Goal: Information Seeking & Learning: Check status

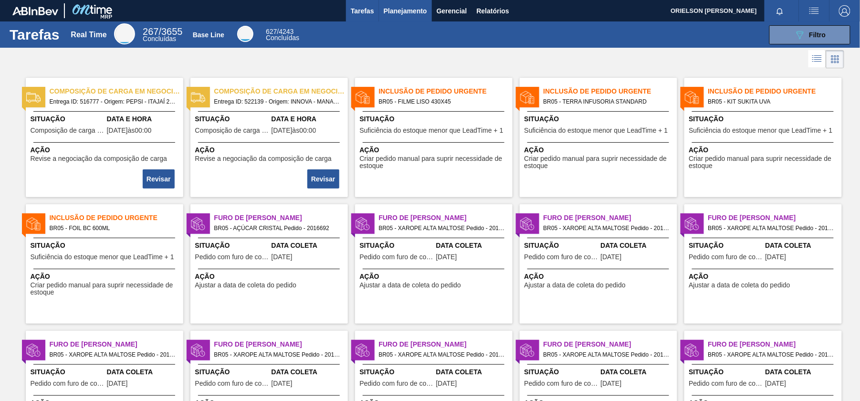
click at [405, 10] on span "Planejamento" at bounding box center [405, 10] width 43 height 11
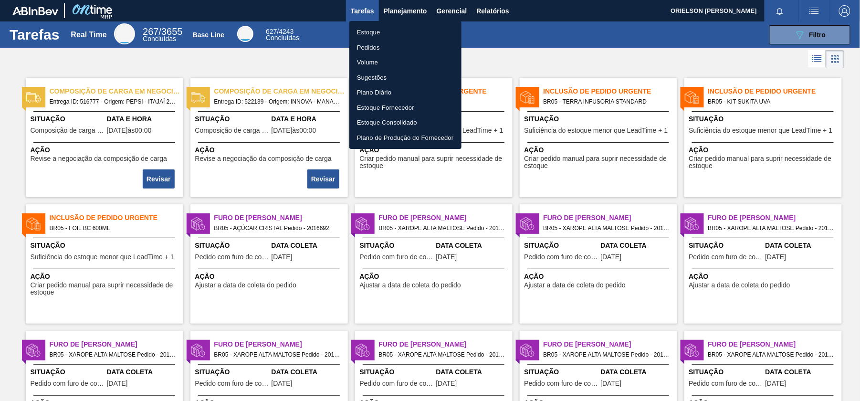
click at [390, 31] on li "Estoque" at bounding box center [405, 32] width 112 height 15
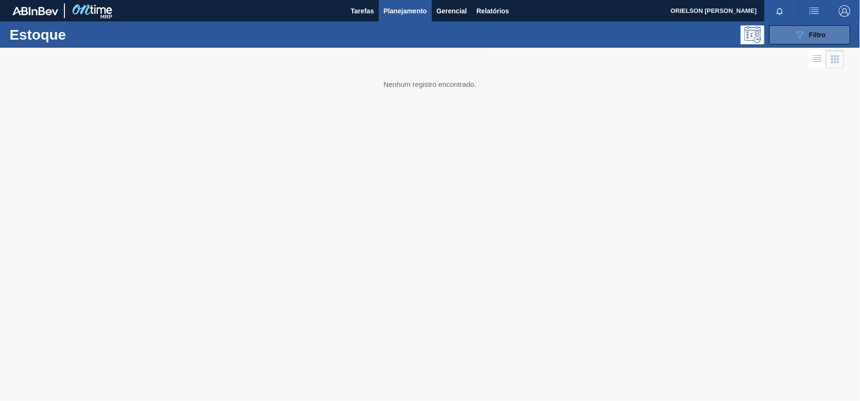
click at [825, 30] on div "089F7B8B-B2A5-4AFE-B5C0-19BA573D28AC Filtro" at bounding box center [810, 34] width 32 height 11
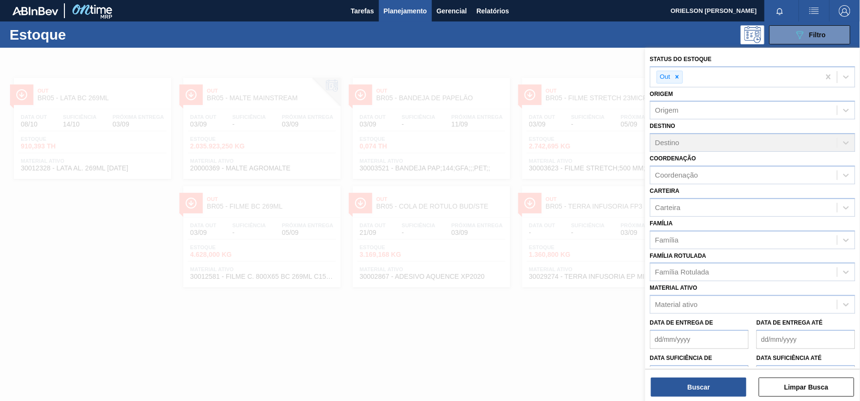
click at [720, 391] on button "Buscar" at bounding box center [698, 386] width 95 height 19
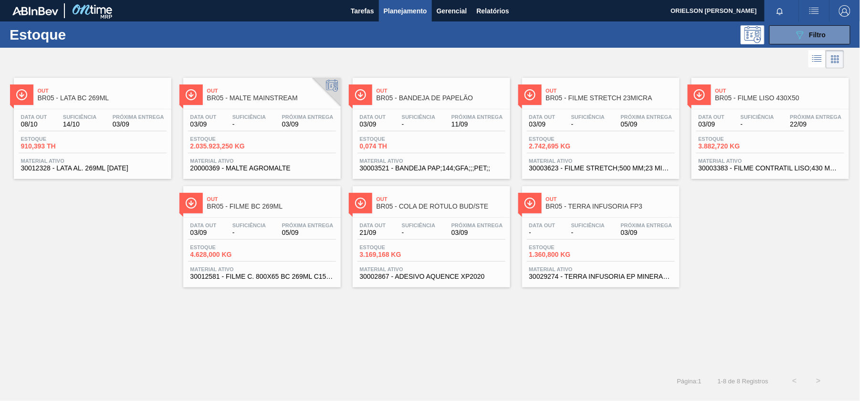
click at [474, 243] on div "Data out 21/09 Suficiência - Próxima Entrega 03/09 Estoque 3.169,168 KG Materia…" at bounding box center [431, 250] width 157 height 65
click at [800, 28] on button "089F7B8B-B2A5-4AFE-B5C0-19BA573D28AC Filtro" at bounding box center [809, 34] width 81 height 19
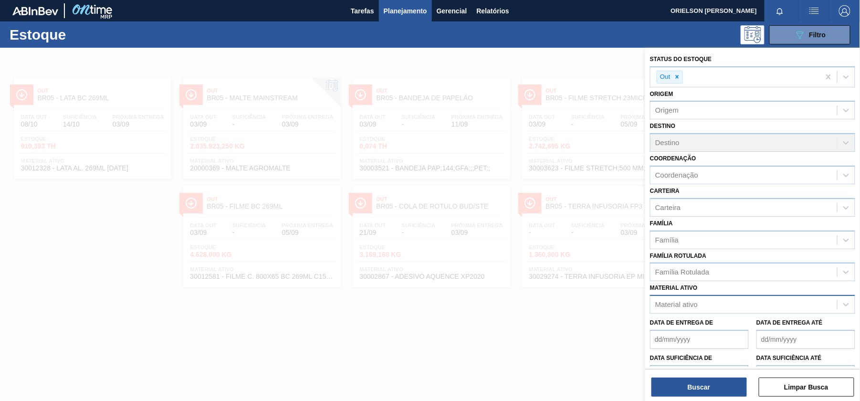
click at [686, 302] on div "Material ativo" at bounding box center [676, 305] width 42 height 8
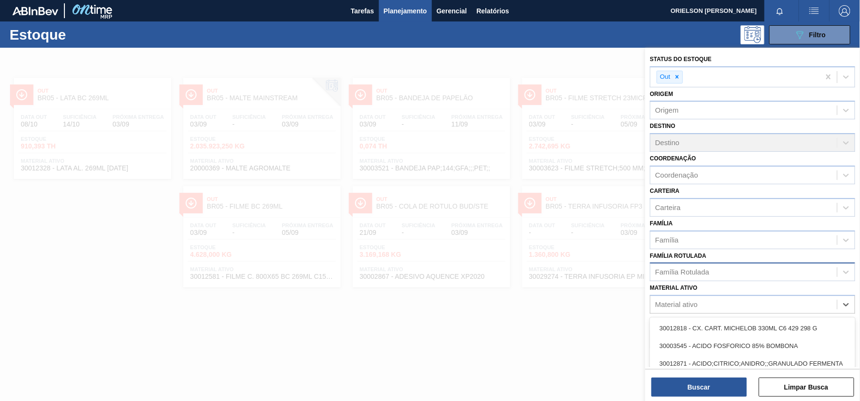
click at [685, 270] on div "Família Rotulada" at bounding box center [682, 272] width 54 height 8
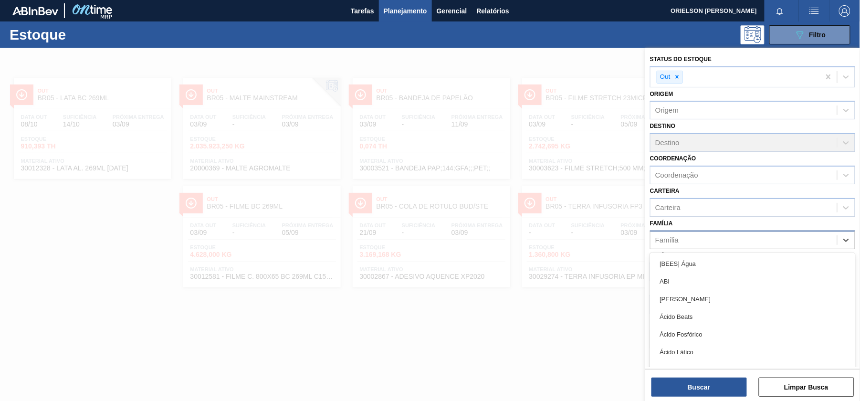
click at [717, 248] on div "Família" at bounding box center [752, 239] width 205 height 19
click at [573, 274] on div at bounding box center [430, 248] width 860 height 401
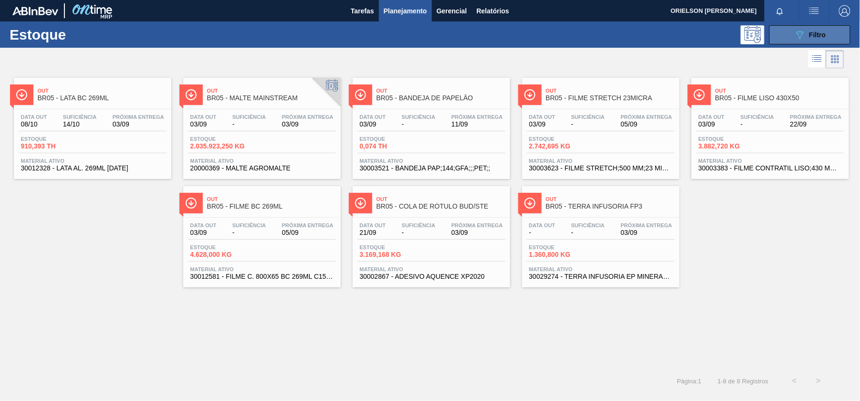
click at [816, 38] on span "Filtro" at bounding box center [817, 35] width 17 height 8
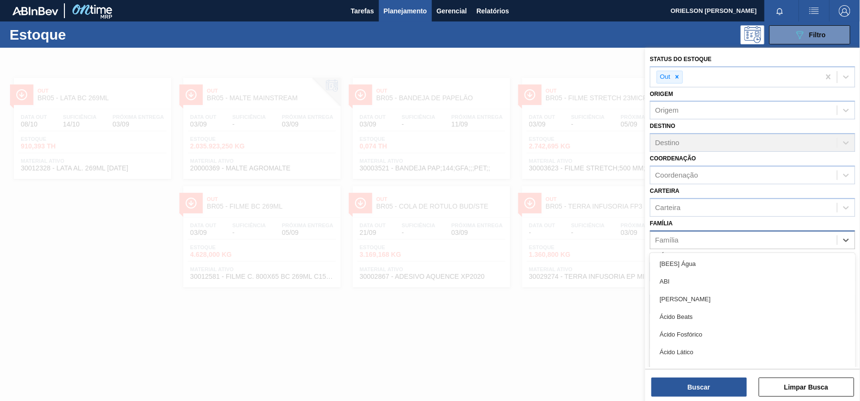
click at [682, 241] on div "Família" at bounding box center [743, 240] width 187 height 14
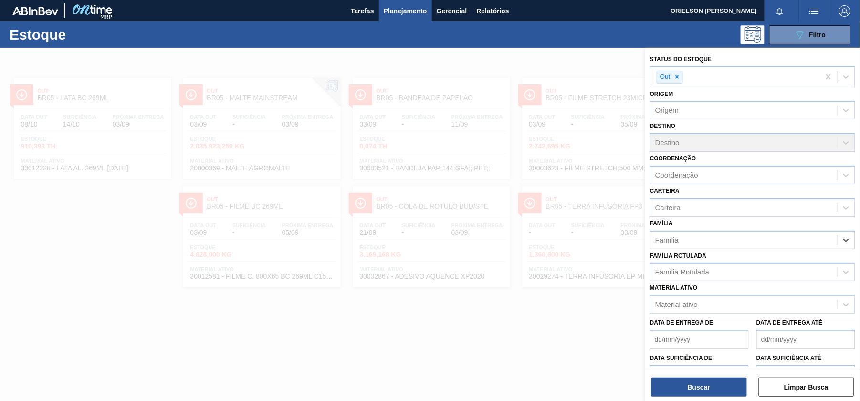
click at [691, 217] on div "Família Select is focused ,type to refine list, press Down to open the menu, pr…" at bounding box center [752, 233] width 205 height 32
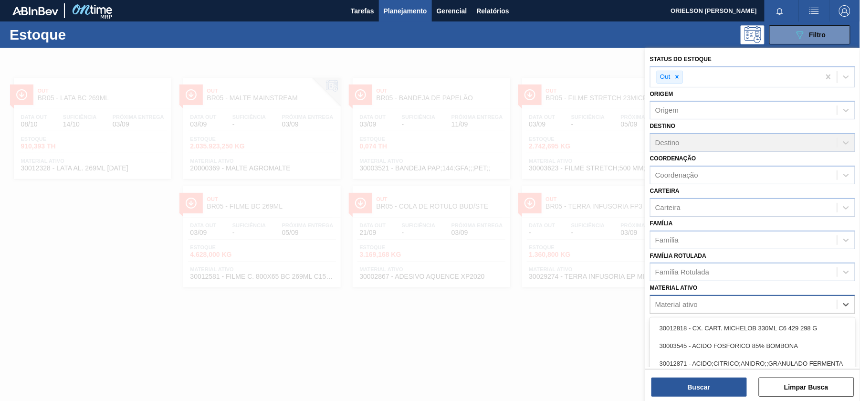
click at [690, 301] on div "Material ativo" at bounding box center [676, 305] width 42 height 8
paste ativo "30002598"
type ativo "30002598"
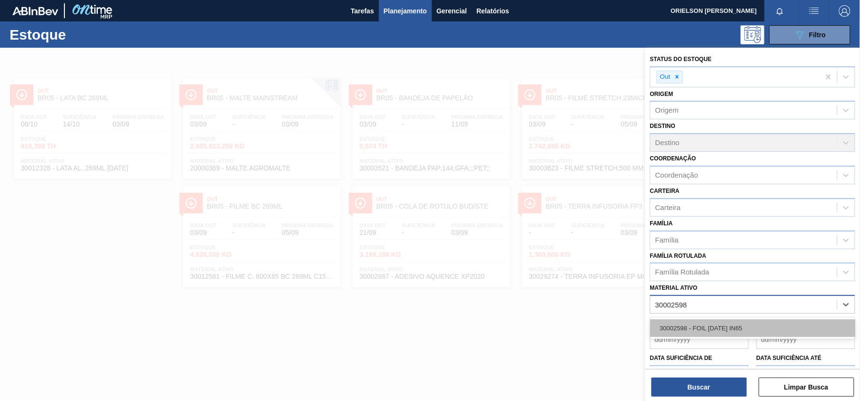
click at [688, 323] on div "30002598 - FOIL [DATE] IN65" at bounding box center [752, 328] width 205 height 18
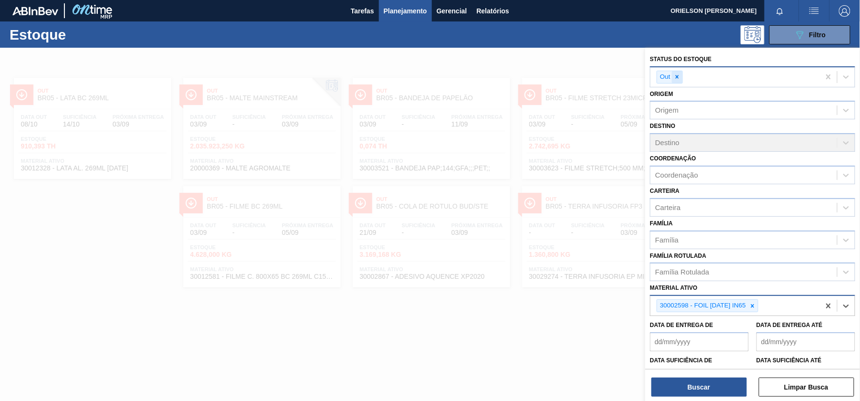
click at [677, 75] on icon at bounding box center [677, 76] width 7 height 7
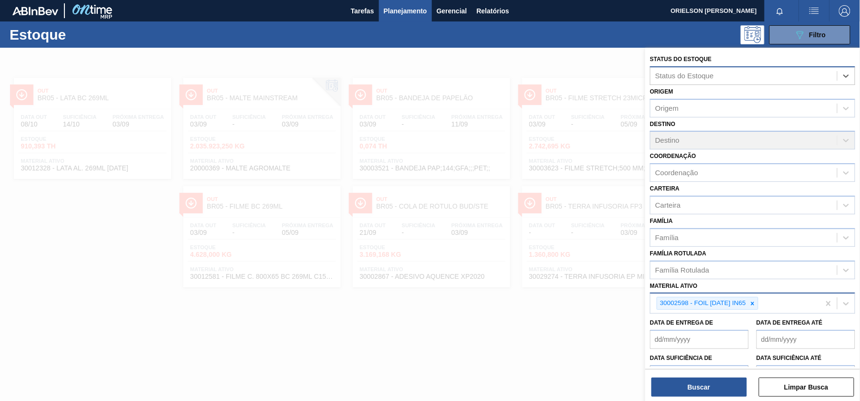
click at [705, 375] on div "Buscar Limpar Busca" at bounding box center [752, 382] width 215 height 27
click at [700, 384] on button "Buscar" at bounding box center [698, 386] width 95 height 19
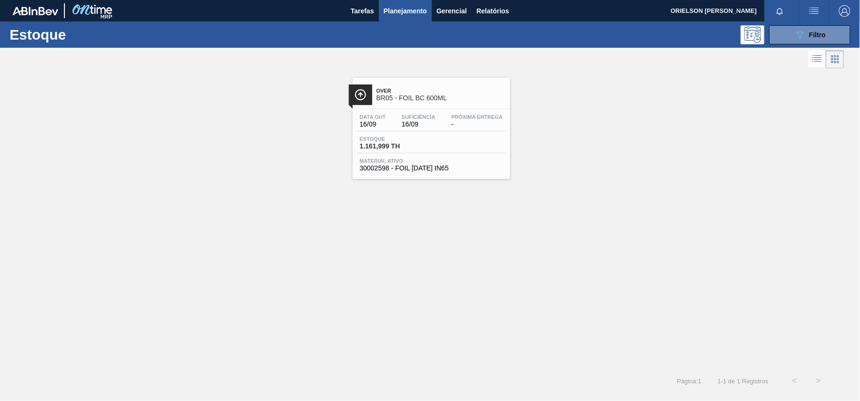
click at [413, 155] on div "Data out 16/09 Suficiência 16/09 Próxima Entrega - [GEOGRAPHIC_DATA] 1.161,999 …" at bounding box center [431, 141] width 157 height 65
click at [447, 132] on div "Data out 16/09 Suficiência 16/09 Próxima Entrega - [GEOGRAPHIC_DATA] 1.161,999 …" at bounding box center [431, 141] width 157 height 65
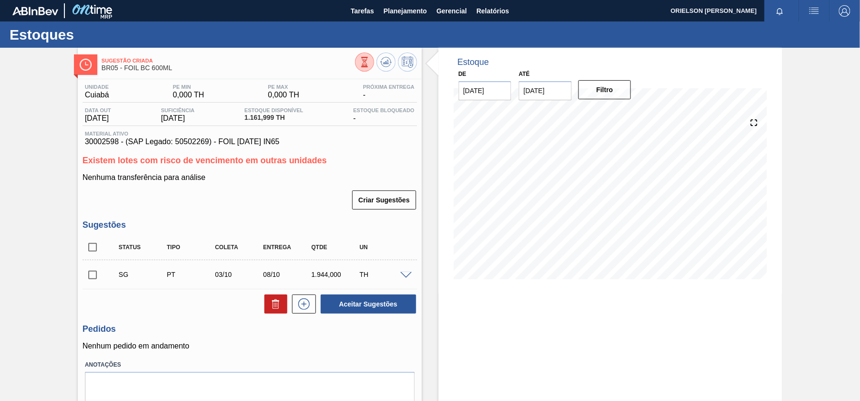
click at [399, 277] on div at bounding box center [407, 274] width 19 height 7
click at [401, 277] on span at bounding box center [405, 275] width 11 height 7
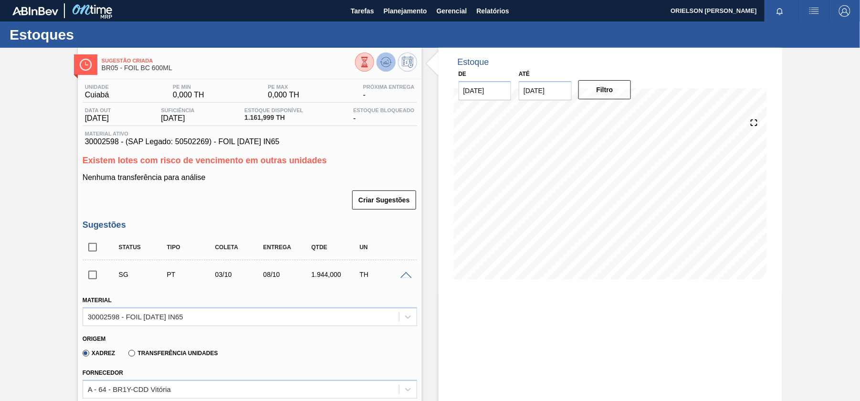
click at [380, 63] on icon at bounding box center [385, 61] width 11 height 11
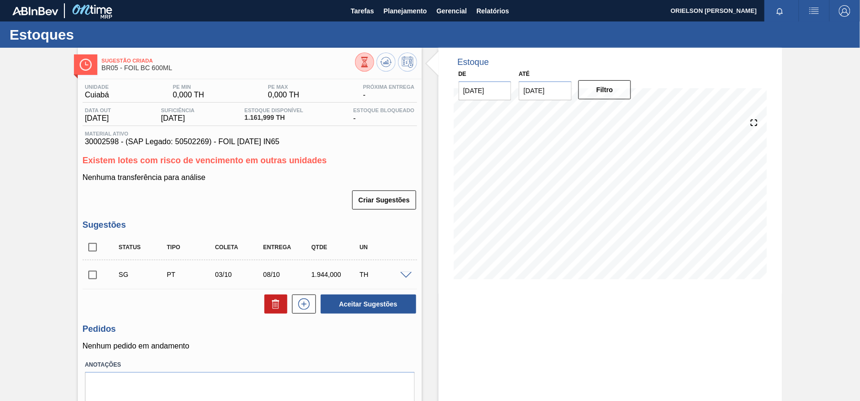
click at [364, 58] on icon at bounding box center [364, 62] width 10 height 10
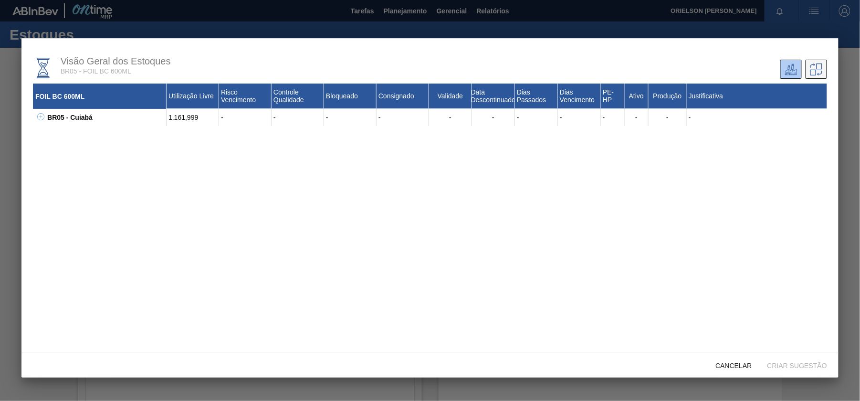
click at [819, 71] on icon at bounding box center [816, 69] width 12 height 12
click at [38, 114] on icon at bounding box center [40, 116] width 7 height 7
click at [52, 133] on icon at bounding box center [52, 133] width 7 height 7
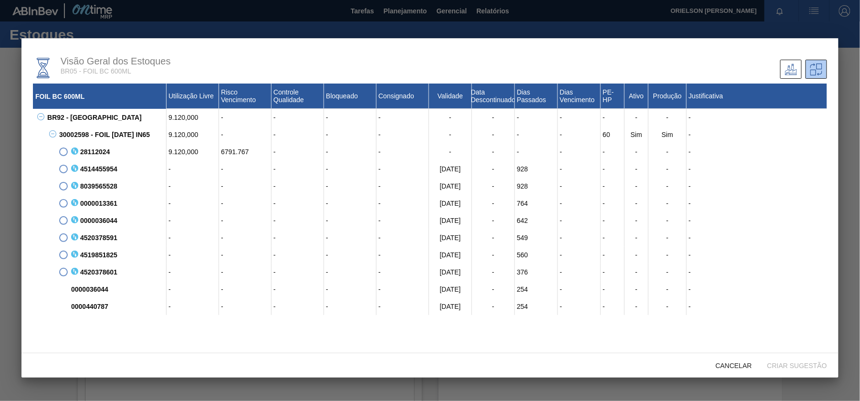
scroll to position [24, 0]
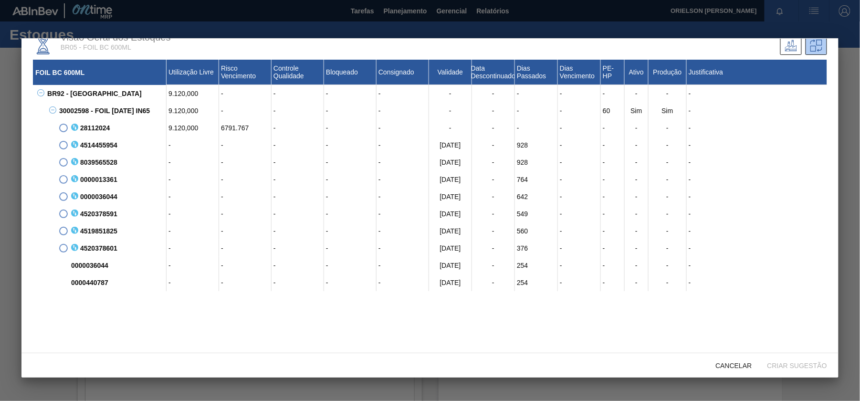
click at [62, 126] on span at bounding box center [63, 128] width 9 height 9
click at [61, 244] on span at bounding box center [63, 248] width 9 height 9
click at [62, 126] on span at bounding box center [63, 128] width 9 height 9
click at [459, 141] on div "[DATE]" at bounding box center [450, 144] width 43 height 17
click at [62, 269] on div "0000036044 - - - - - [DATE] - 254 - - - - -" at bounding box center [442, 265] width 770 height 17
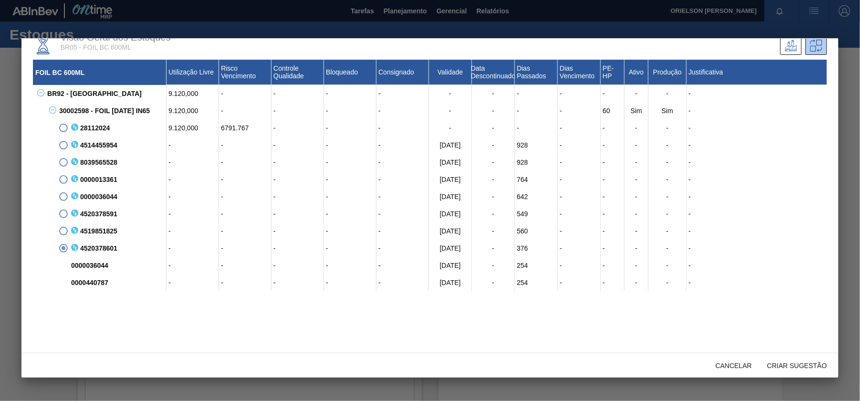
click at [62, 266] on div "0000036044 - - - - - [DATE] - 254 - - - - -" at bounding box center [442, 265] width 770 height 17
click at [63, 244] on span at bounding box center [63, 248] width 9 height 9
click at [59, 230] on span at bounding box center [63, 231] width 9 height 9
click at [460, 210] on div "[DATE]" at bounding box center [450, 213] width 43 height 17
click at [456, 228] on div "[DATE]" at bounding box center [450, 230] width 43 height 17
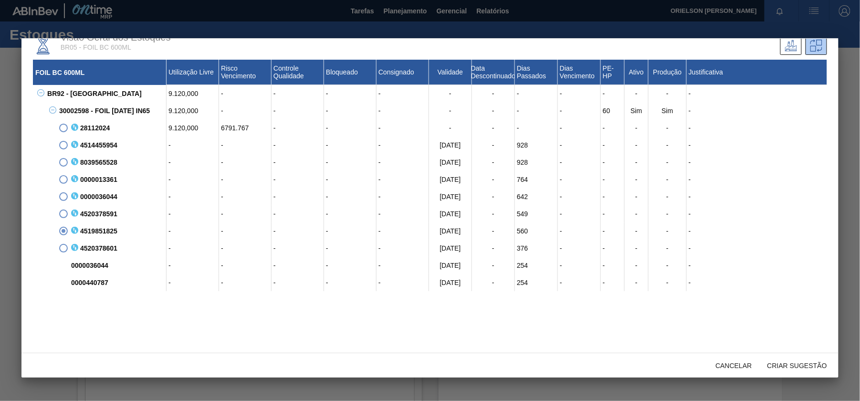
click at [458, 245] on div "[DATE]" at bounding box center [450, 247] width 43 height 17
click at [460, 268] on div "[DATE]" at bounding box center [450, 265] width 43 height 17
click at [63, 250] on span at bounding box center [63, 248] width 9 height 9
click at [63, 228] on span at bounding box center [63, 231] width 9 height 9
click at [801, 369] on div "Criar sugestão" at bounding box center [797, 365] width 75 height 18
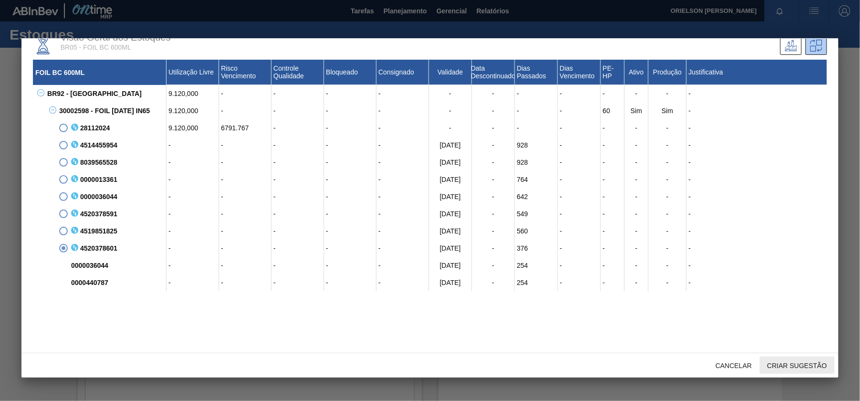
click at [794, 365] on span "Criar sugestão" at bounding box center [797, 366] width 75 height 8
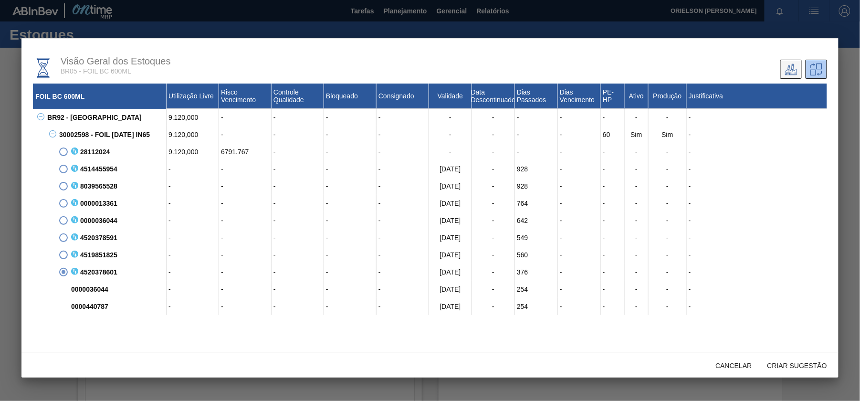
click at [796, 72] on button at bounding box center [790, 69] width 21 height 19
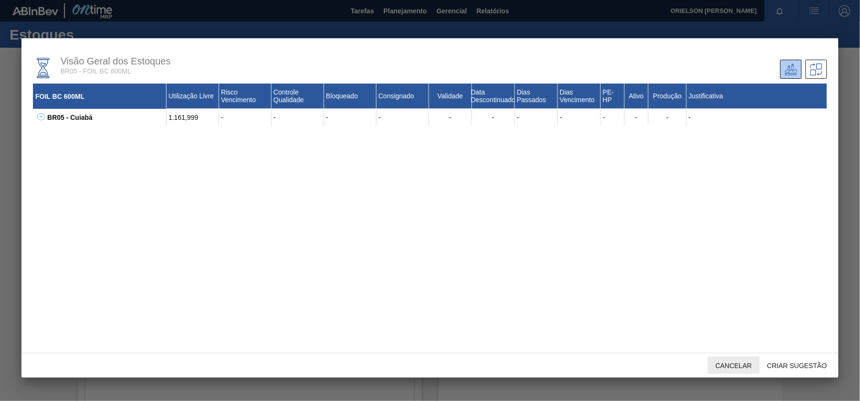
click at [735, 362] on span "Cancelar" at bounding box center [734, 366] width 52 height 8
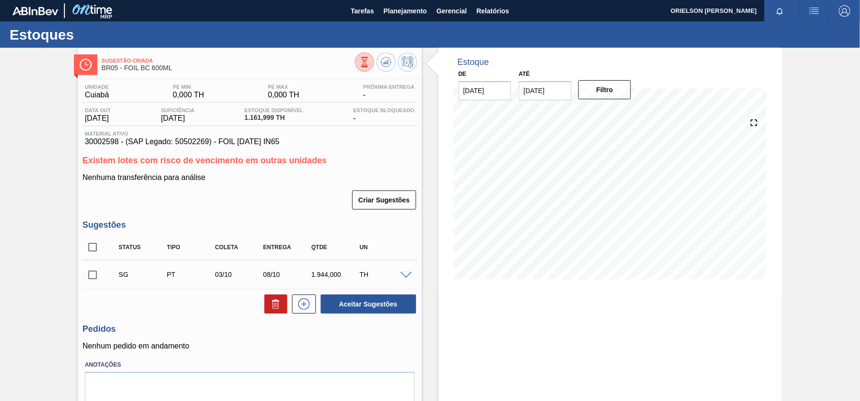
click at [395, 289] on div "SG PT 03/10 08/10 1.944,000 TH Material 30002598 - FOIL [DATE] IN65 Origem Xadr…" at bounding box center [250, 274] width 334 height 29
click at [397, 279] on div "SG PT 03/10 08/10 1.944,000 TH" at bounding box center [257, 274] width 289 height 19
click at [403, 277] on span at bounding box center [405, 275] width 11 height 7
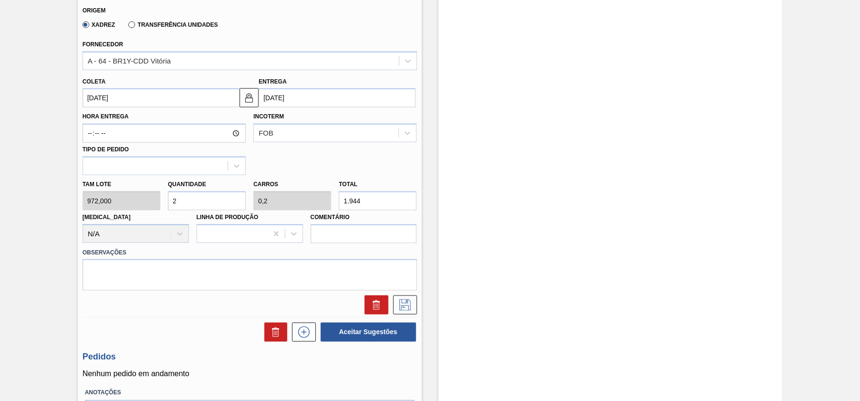
scroll to position [264, 0]
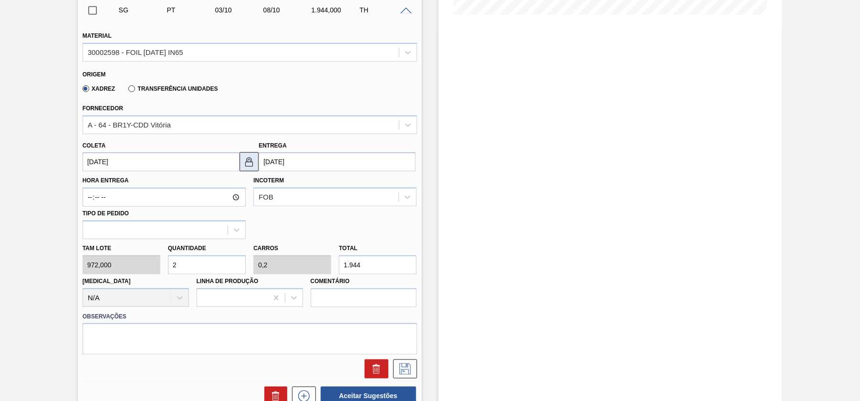
click at [247, 165] on img at bounding box center [248, 161] width 11 height 11
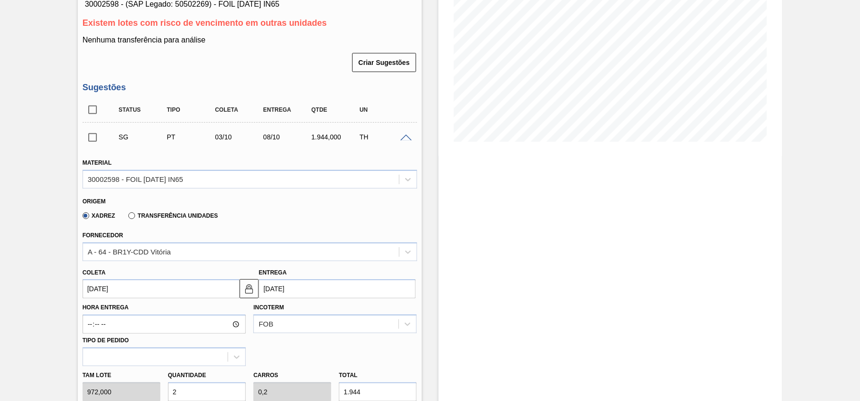
click at [401, 146] on div "SG PT 03/10 08/10 1.944,000 TH" at bounding box center [257, 136] width 289 height 19
click at [401, 137] on span at bounding box center [405, 138] width 11 height 7
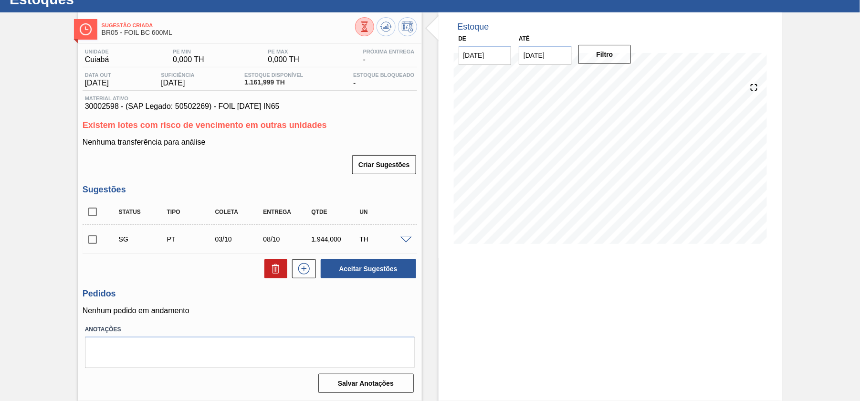
scroll to position [35, 0]
click at [405, 241] on span at bounding box center [405, 240] width 11 height 7
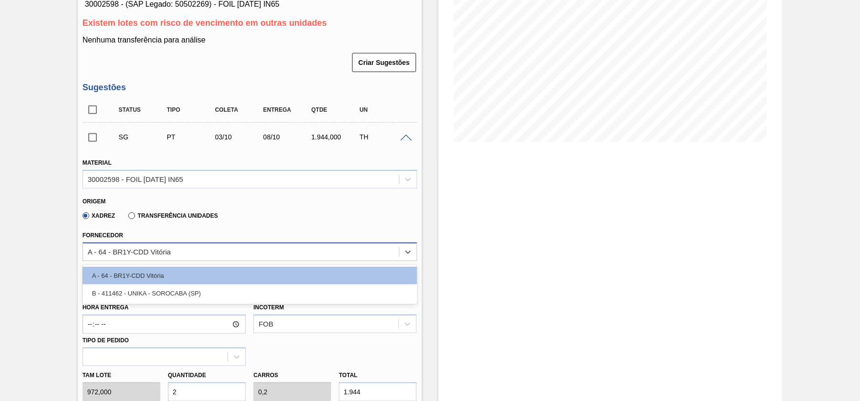
click at [144, 260] on div "A - 64 - BR1Y-CDD Vitória" at bounding box center [250, 251] width 334 height 19
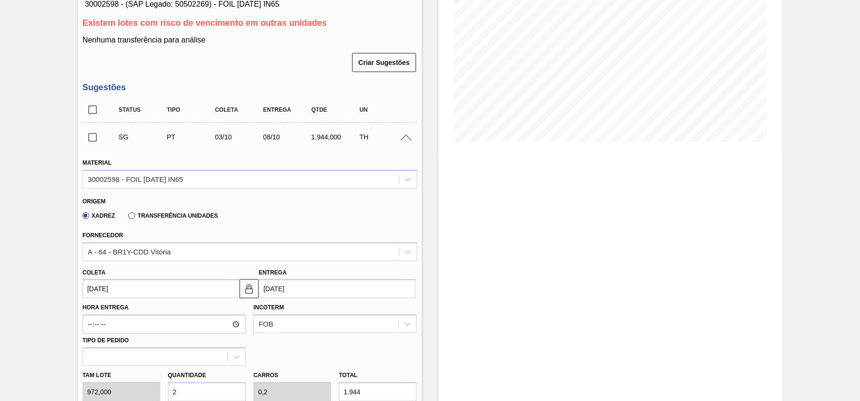
click at [259, 262] on div "[PERSON_NAME] [DATE] Entrega [DATE]" at bounding box center [250, 280] width 342 height 38
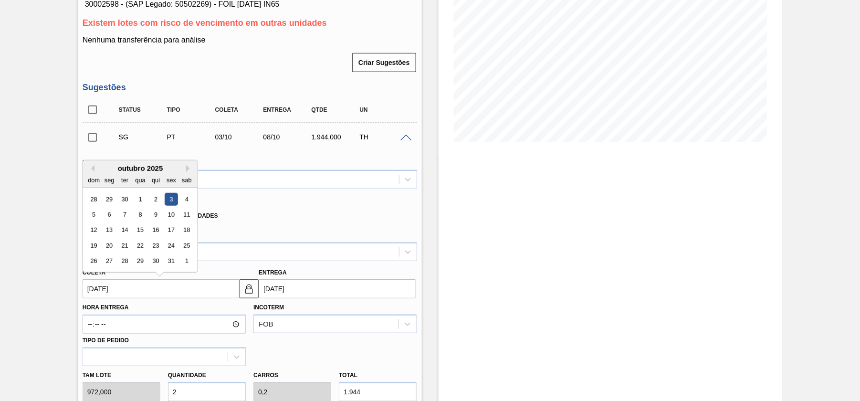
click at [130, 289] on input "[DATE]" at bounding box center [161, 288] width 157 height 19
click at [96, 170] on div "outubro 2025" at bounding box center [140, 168] width 114 height 8
click at [94, 170] on div "outubro 2025" at bounding box center [140, 168] width 114 height 8
click at [92, 170] on button "Previous Month" at bounding box center [91, 168] width 7 height 7
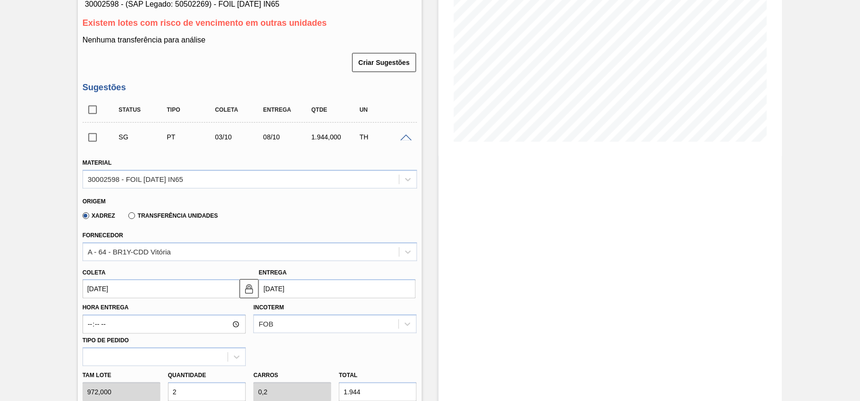
click at [239, 216] on div "Xadrez Transferência Unidades" at bounding box center [246, 214] width 326 height 19
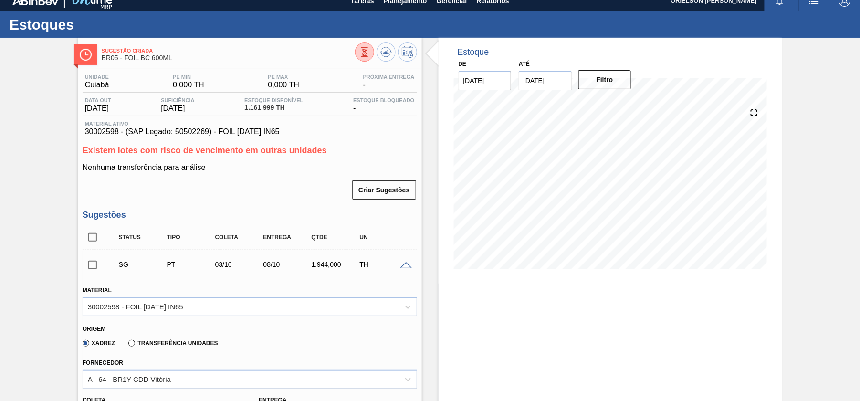
scroll to position [0, 0]
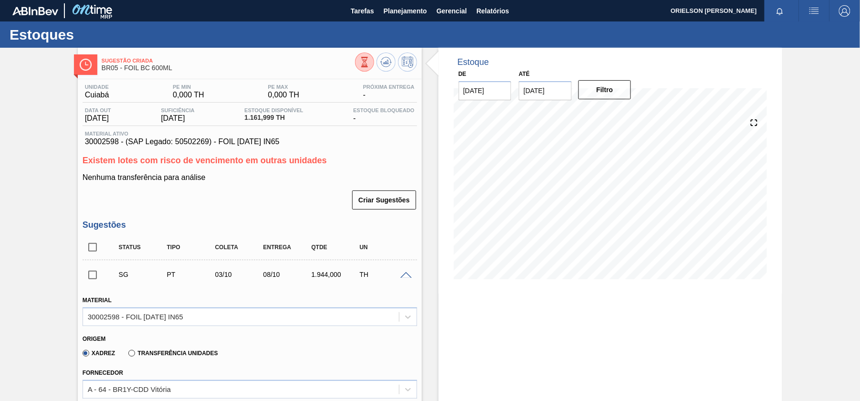
click at [161, 67] on span "BR05 - FOIL BC 600ML" at bounding box center [228, 67] width 253 height 7
drag, startPoint x: 187, startPoint y: 67, endPoint x: 122, endPoint y: 65, distance: 64.9
click at [122, 65] on span "BR05 - FOIL BC 600ML" at bounding box center [228, 67] width 253 height 7
copy span "FOIL BC 600ML"
click at [135, 70] on span "BR05 - FOIL BC 600ML" at bounding box center [228, 67] width 253 height 7
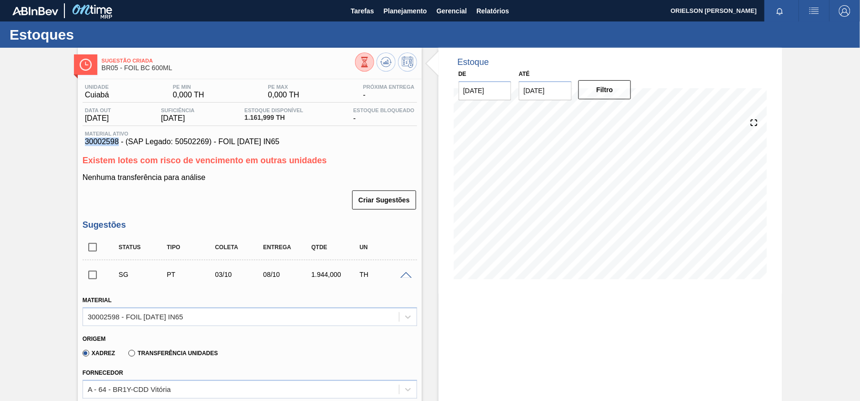
drag, startPoint x: 86, startPoint y: 141, endPoint x: 117, endPoint y: 144, distance: 31.1
click at [117, 144] on span "30002598 - (SAP Legado: 50502269) - FOIL [DATE] IN65" at bounding box center [250, 141] width 330 height 9
click at [277, 141] on span "30002598 - (SAP Legado: 50502269) - FOIL [DATE] IN65" at bounding box center [250, 141] width 330 height 9
drag, startPoint x: 291, startPoint y: 142, endPoint x: 71, endPoint y: 140, distance: 219.9
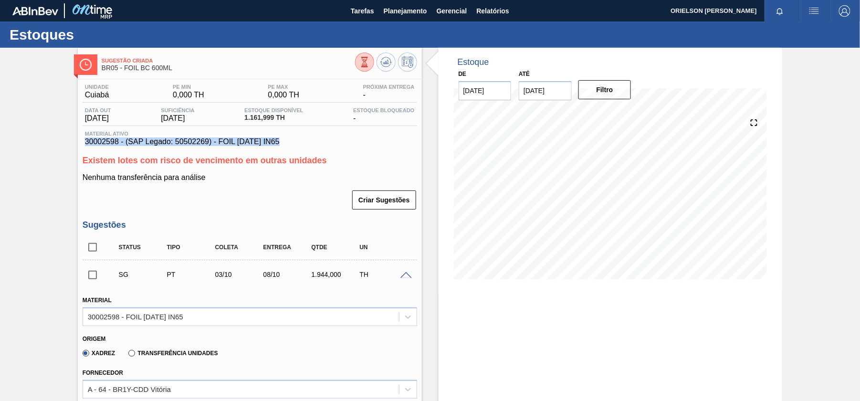
copy span "30002598 - (SAP Legado: 50502269) - FOIL [DATE] IN65"
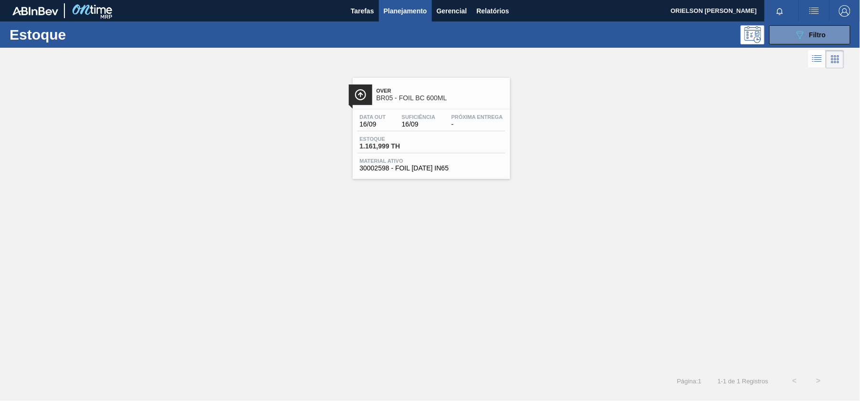
click at [458, 124] on span "-" at bounding box center [477, 124] width 52 height 7
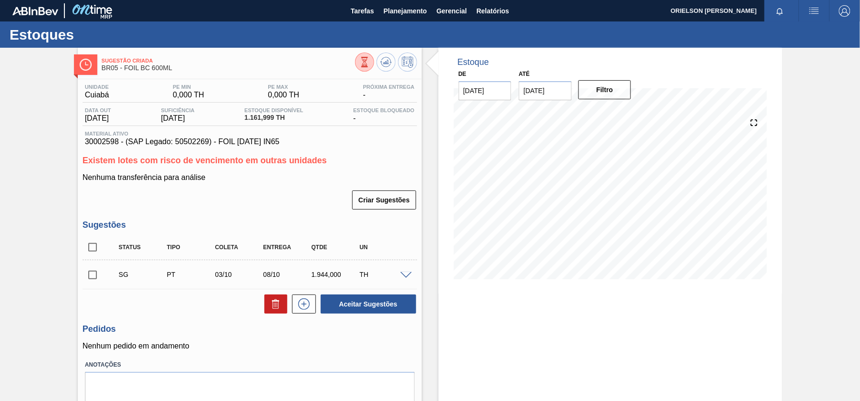
click at [174, 180] on p "Nenhuma transferência para análise" at bounding box center [250, 177] width 334 height 9
click at [406, 57] on icon at bounding box center [407, 61] width 11 height 11
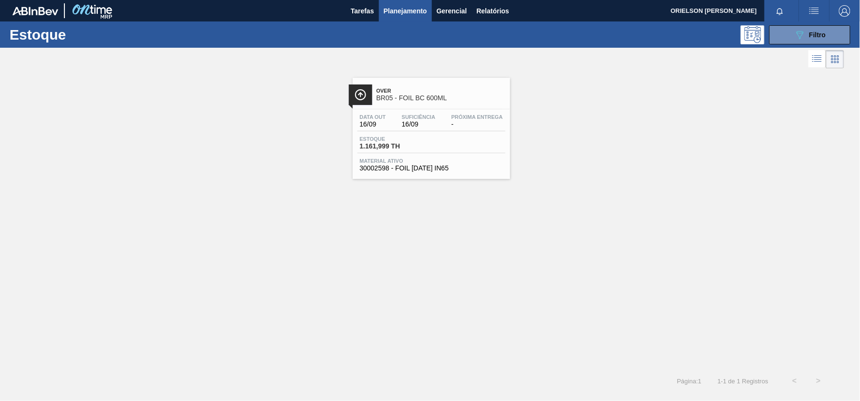
click at [406, 138] on span "Estoque" at bounding box center [393, 139] width 67 height 6
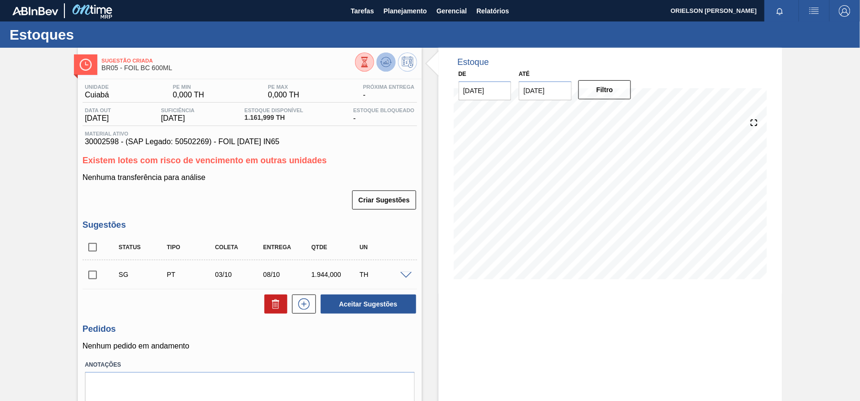
click at [385, 60] on icon at bounding box center [385, 61] width 11 height 11
click at [368, 59] on icon at bounding box center [364, 62] width 10 height 10
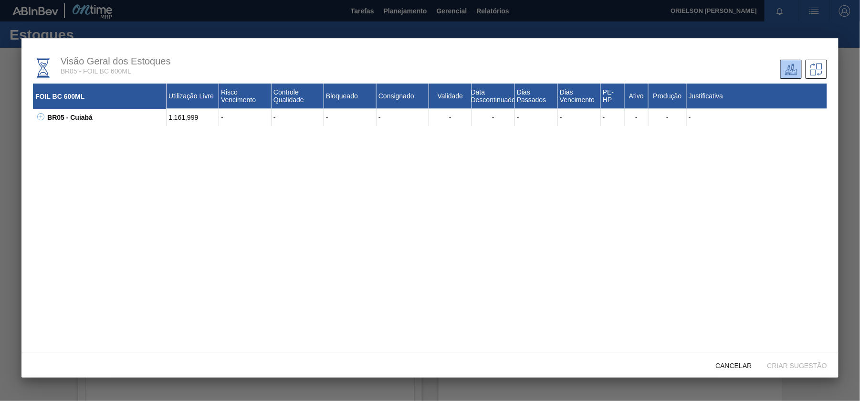
click at [36, 111] on div "BR05 - [GEOGRAPHIC_DATA] 1.161,999 - - - - - - - - - - - - 30002598 - FOIL [DAT…" at bounding box center [430, 117] width 794 height 17
click at [41, 123] on div "BR05 - [GEOGRAPHIC_DATA] 1.161,999 - - - - - - - - - - - - 30002598 - FOIL [DAT…" at bounding box center [430, 117] width 794 height 17
click at [41, 115] on icon at bounding box center [40, 116] width 7 height 7
click at [56, 136] on icon at bounding box center [52, 133] width 7 height 7
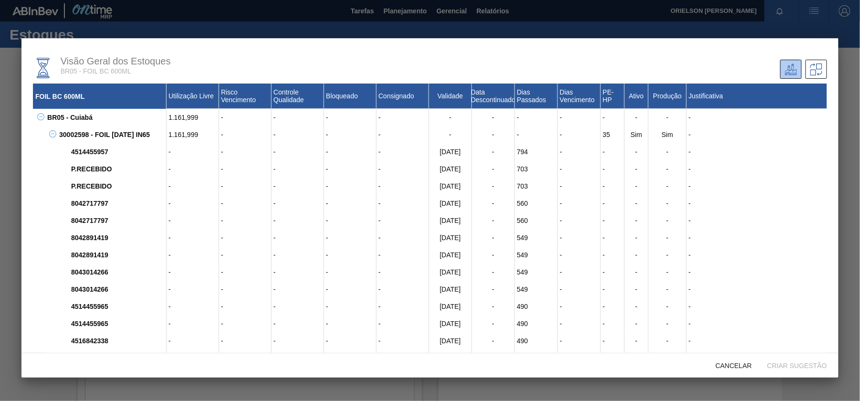
click at [54, 136] on icon at bounding box center [52, 133] width 7 height 7
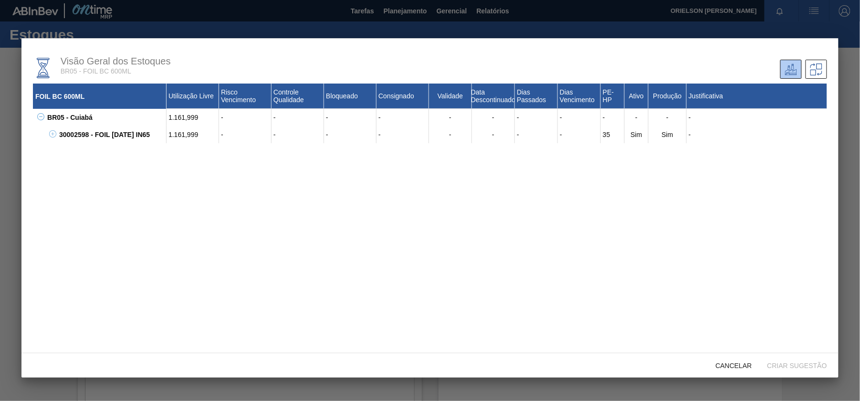
click at [54, 136] on icon at bounding box center [52, 133] width 7 height 7
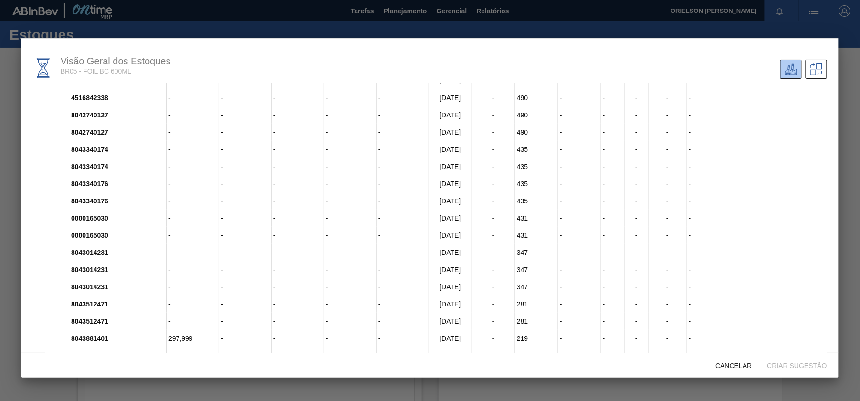
scroll to position [24, 0]
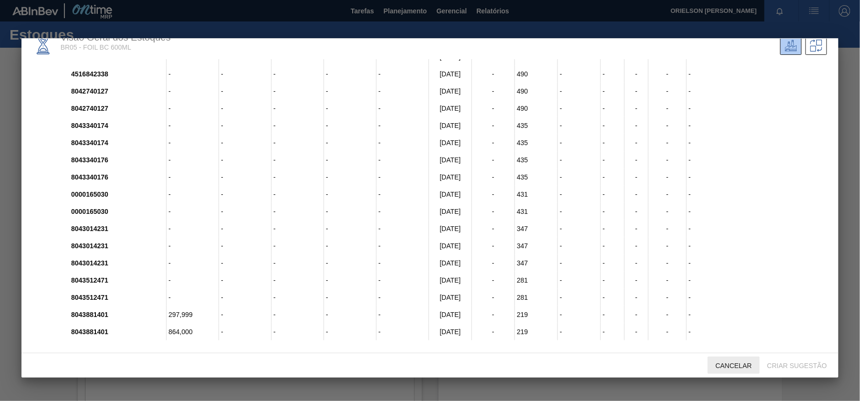
click at [748, 365] on span "Cancelar" at bounding box center [734, 366] width 52 height 8
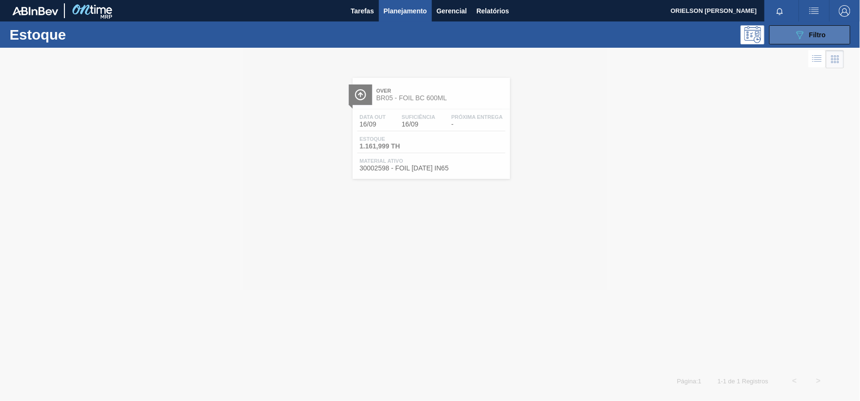
click at [803, 37] on icon "089F7B8B-B2A5-4AFE-B5C0-19BA573D28AC" at bounding box center [799, 34] width 11 height 11
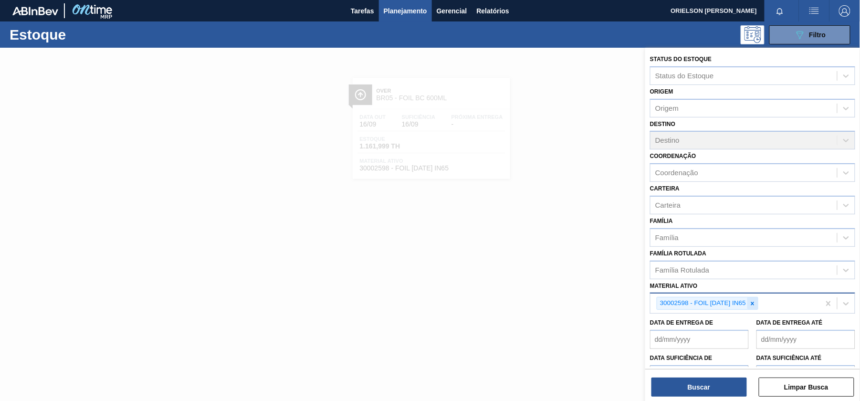
click at [754, 305] on icon at bounding box center [752, 303] width 7 height 7
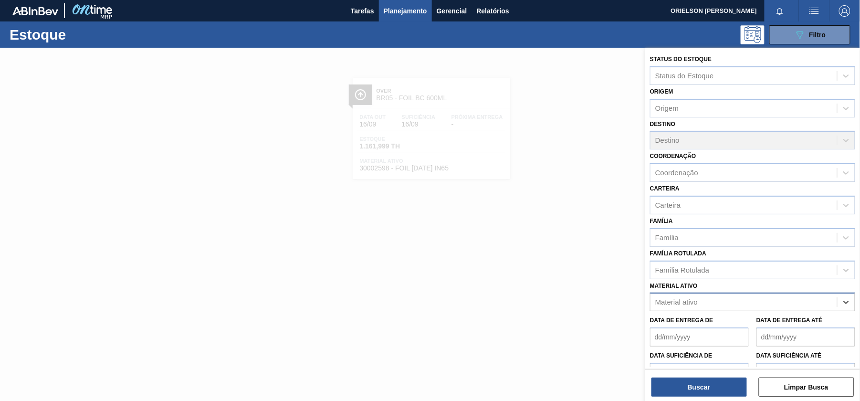
click at [754, 300] on div "Material ativo" at bounding box center [743, 302] width 187 height 14
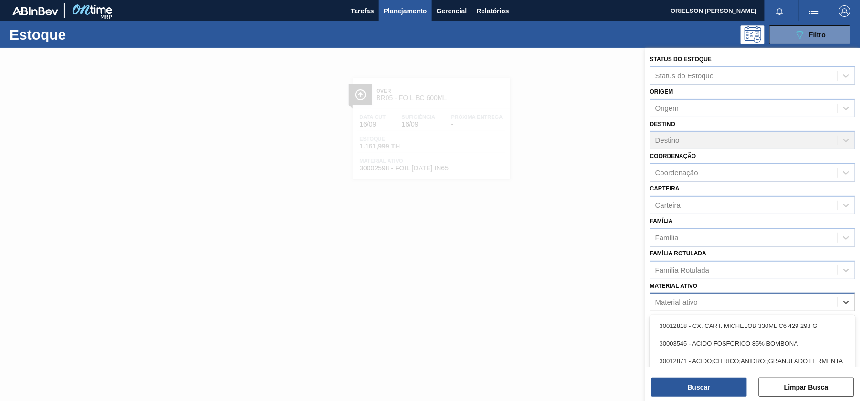
paste ativo "30012581"
type ativo "30012581"
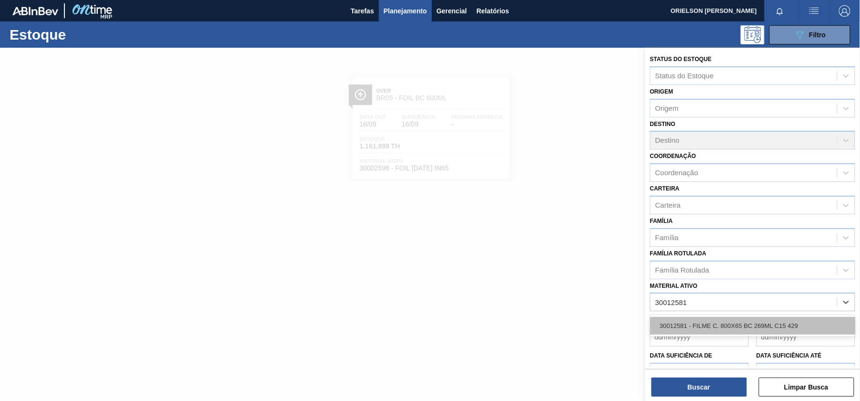
click at [742, 317] on div "30012581 - FILME C. 800X65 BC 269ML C15 429" at bounding box center [752, 326] width 205 height 18
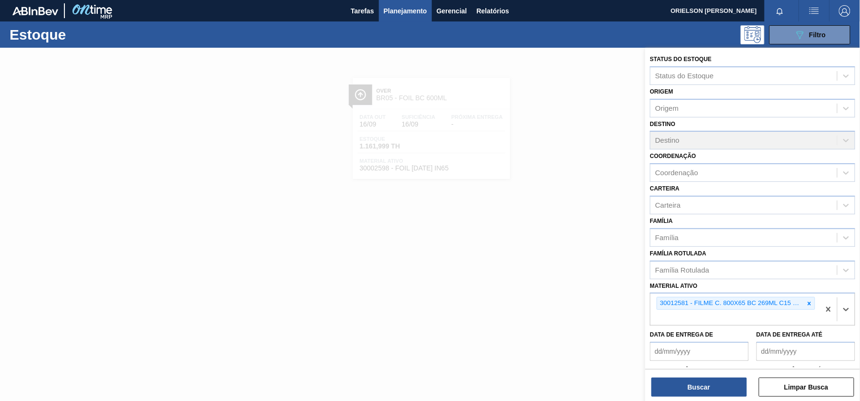
click at [719, 376] on div "Buscar Limpar Busca" at bounding box center [752, 382] width 215 height 27
click at [718, 382] on button "Buscar" at bounding box center [698, 386] width 95 height 19
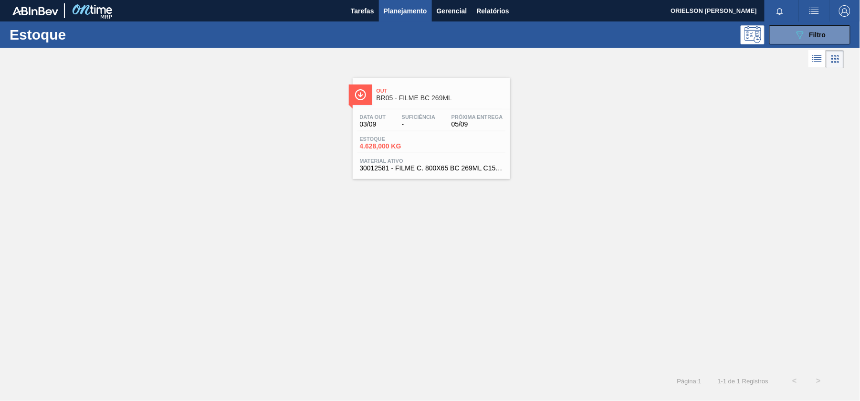
click at [447, 138] on div "Estoque 4.628,000 KG" at bounding box center [431, 144] width 148 height 17
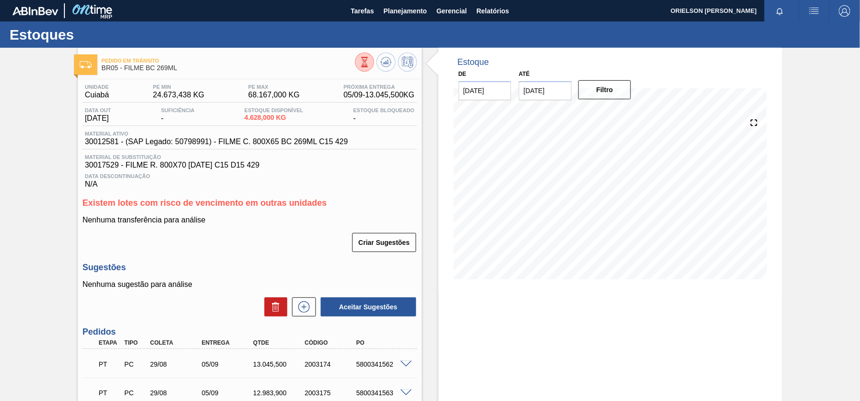
scroll to position [127, 0]
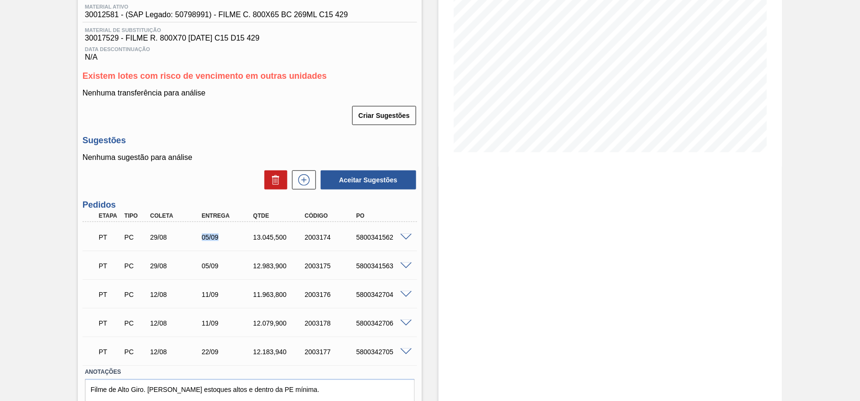
drag, startPoint x: 224, startPoint y: 240, endPoint x: 201, endPoint y: 235, distance: 23.1
click at [201, 235] on div "05/09" at bounding box center [227, 237] width 57 height 8
copy div "05/09"
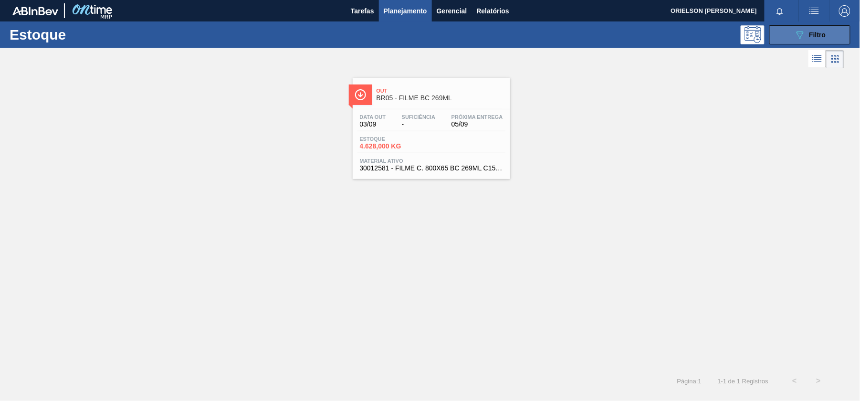
click at [794, 39] on icon "089F7B8B-B2A5-4AFE-B5C0-19BA573D28AC" at bounding box center [799, 34] width 11 height 11
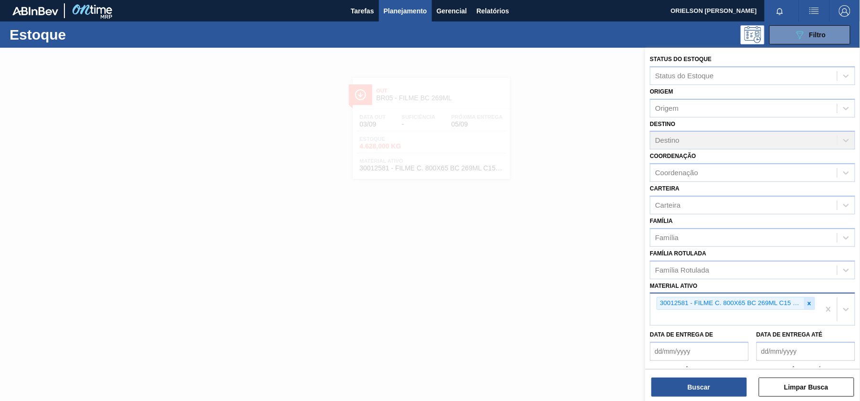
click at [809, 302] on icon at bounding box center [809, 303] width 7 height 7
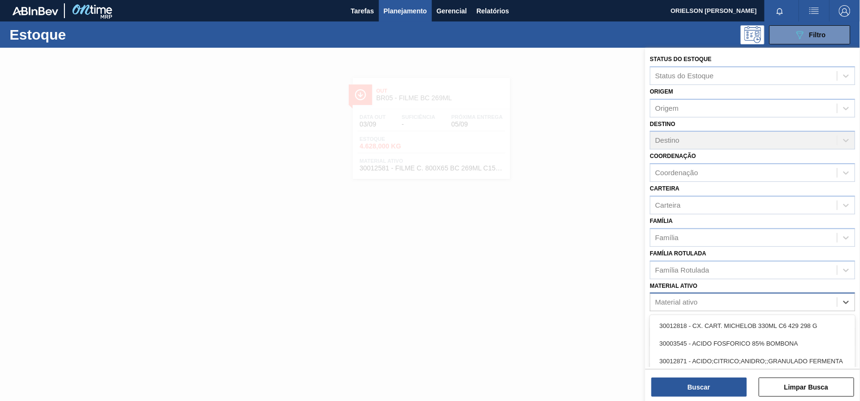
click at [792, 304] on div "Material ativo" at bounding box center [743, 302] width 187 height 14
paste ativo "30003581"
type ativo "30003581"
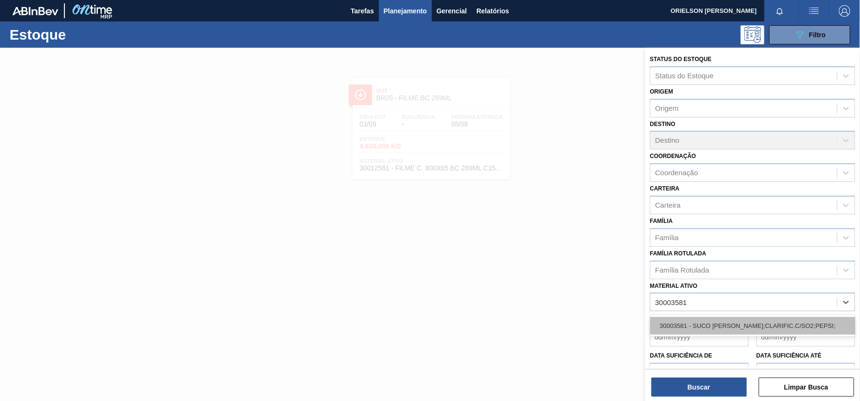
click at [759, 322] on div "30003581 - SUCO [PERSON_NAME];CLARIFIC.C/SO2;PEPSI;" at bounding box center [752, 326] width 205 height 18
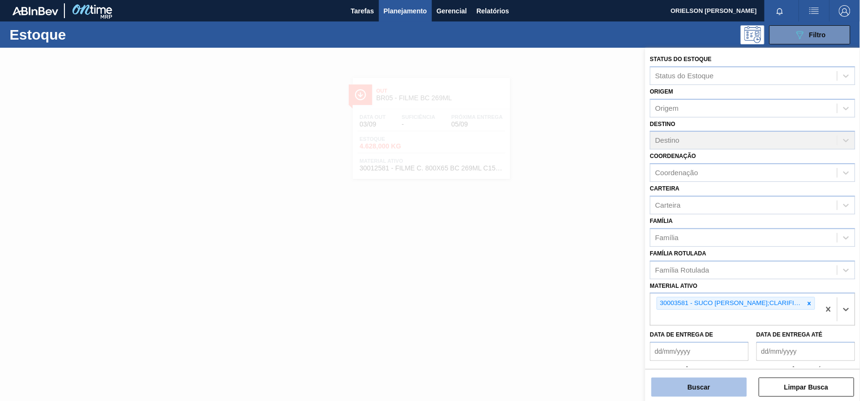
click at [714, 382] on button "Buscar" at bounding box center [698, 386] width 95 height 19
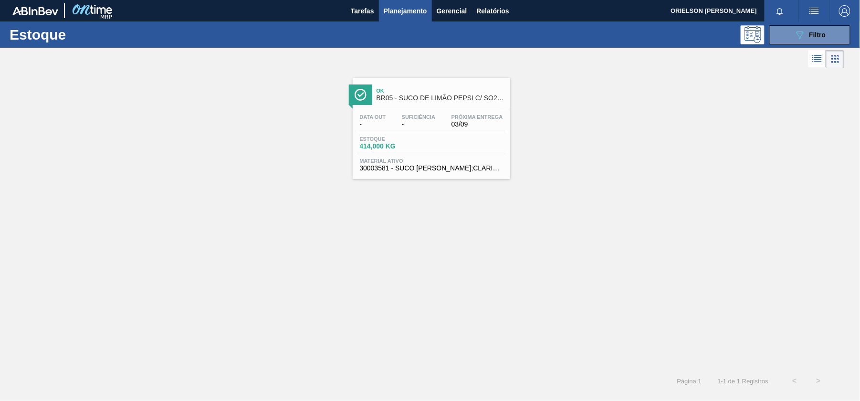
click at [428, 190] on div "Ok BR05 - SUCO DE LIMÃO PEPSI C/ SO2 46KG Data out - Suficiência - Próxima Entr…" at bounding box center [430, 220] width 860 height 298
click at [422, 140] on span "Estoque" at bounding box center [393, 139] width 67 height 6
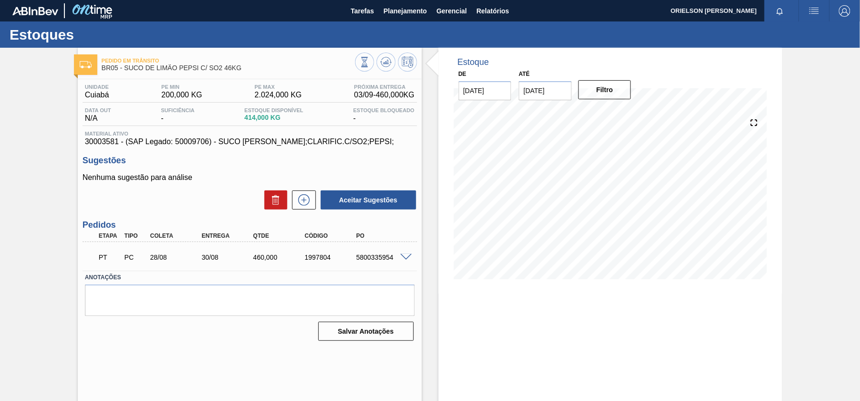
click at [400, 259] on span at bounding box center [405, 257] width 11 height 7
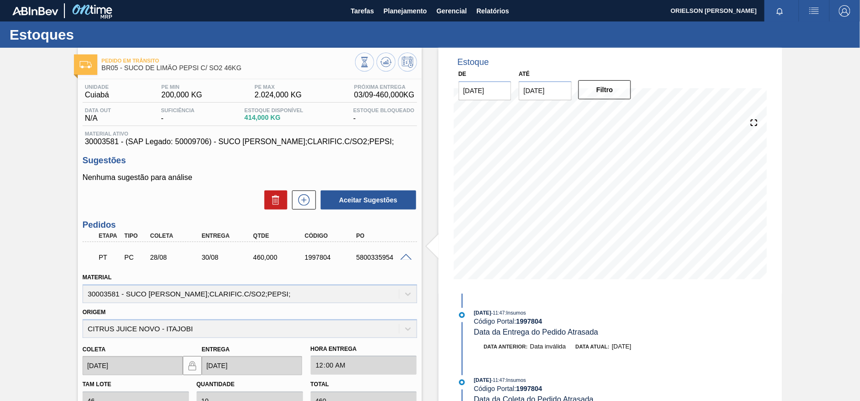
click at [400, 259] on span at bounding box center [405, 257] width 11 height 7
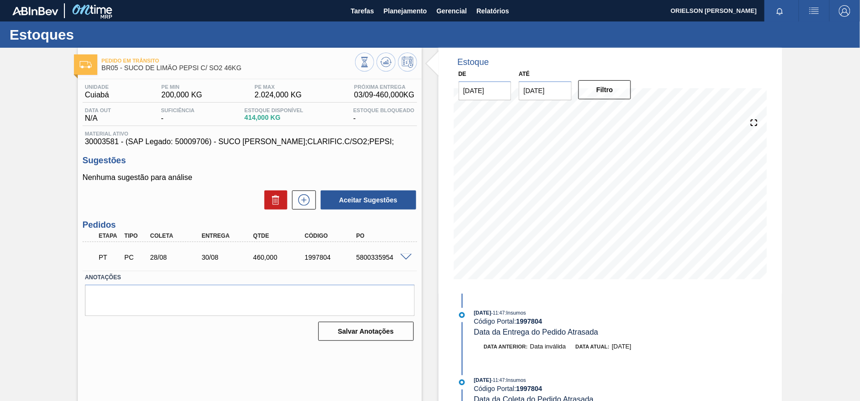
click at [103, 139] on span "30003581 - (SAP Legado: 50009706) - SUCO [PERSON_NAME];CLARIFIC.C/SO2;PEPSI;" at bounding box center [250, 141] width 330 height 9
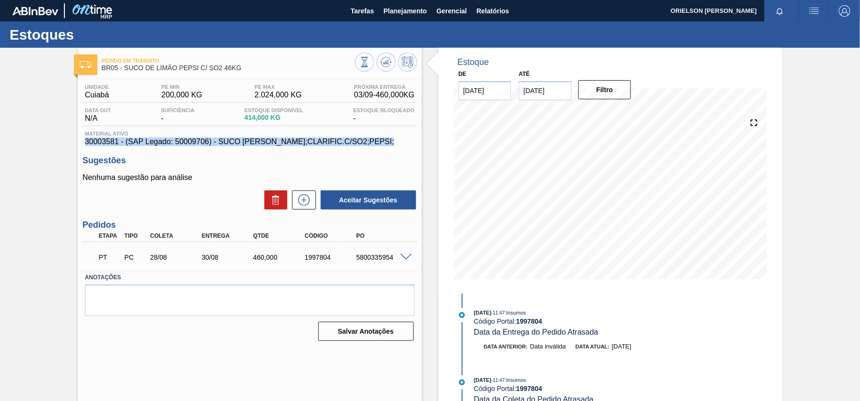
copy span "30003581 - (SAP Legado: 50009706) - SUCO [PERSON_NAME];CLARIFIC.C/SO2;PEPSI;"
click at [103, 139] on span "30003581 - (SAP Legado: 50009706) - SUCO [PERSON_NAME];CLARIFIC.C/SO2;PEPSI;" at bounding box center [250, 141] width 330 height 9
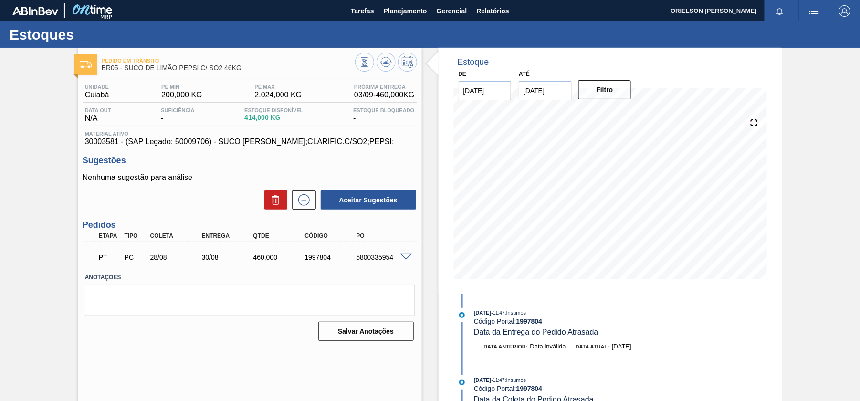
click at [104, 139] on span "30003581 - (SAP Legado: 50009706) - SUCO [PERSON_NAME];CLARIFIC.C/SO2;PEPSI;" at bounding box center [250, 141] width 330 height 9
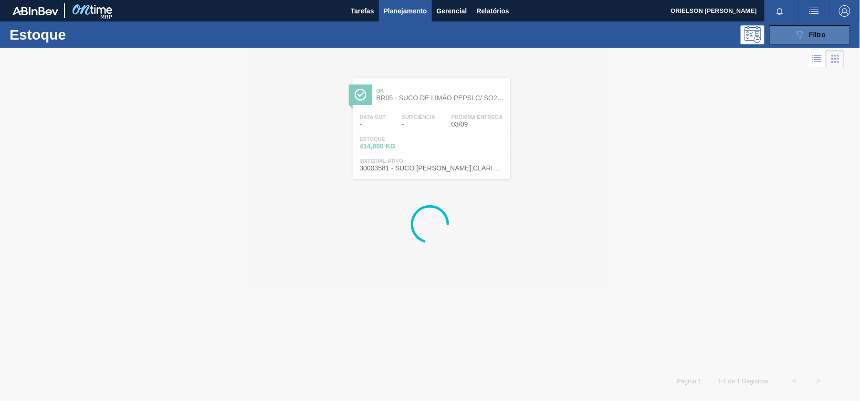
click at [815, 39] on div "089F7B8B-B2A5-4AFE-B5C0-19BA573D28AC Filtro" at bounding box center [810, 34] width 32 height 11
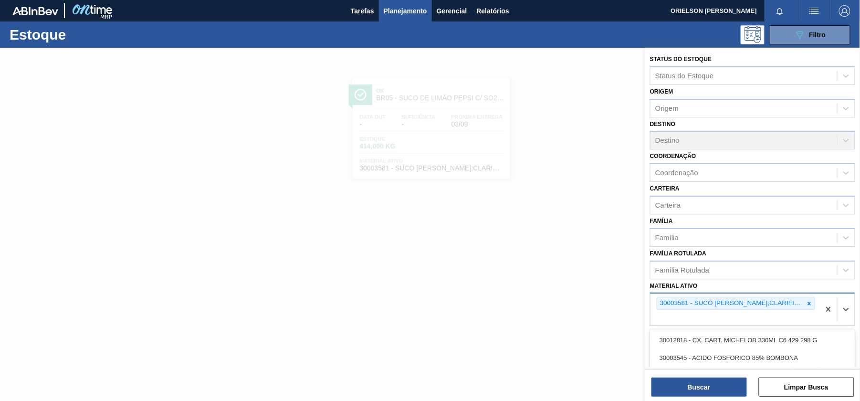
click at [805, 297] on div "30003581 - SUCO [PERSON_NAME];CLARIFIC.C/SO2;PEPSI;" at bounding box center [735, 303] width 158 height 13
click at [806, 301] on icon at bounding box center [809, 303] width 7 height 7
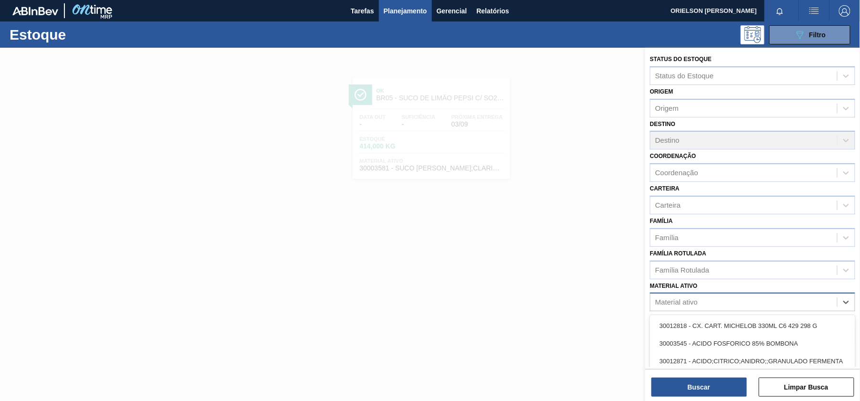
paste ativo "20008810"
type ativo "20008810"
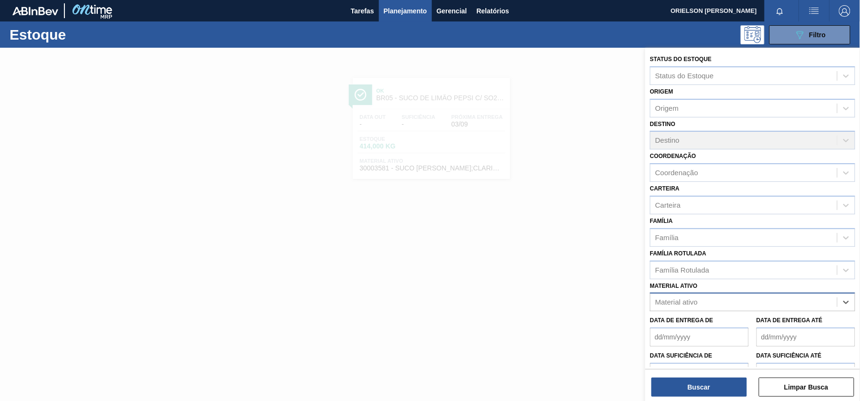
click at [794, 298] on div "Material ativo" at bounding box center [743, 302] width 187 height 14
paste ativo "20008810"
type ativo "20008810"
click at [750, 323] on div "20008810 - CONC. COMP. LIQ SUK UVA PARTE A FE1656" at bounding box center [752, 326] width 205 height 18
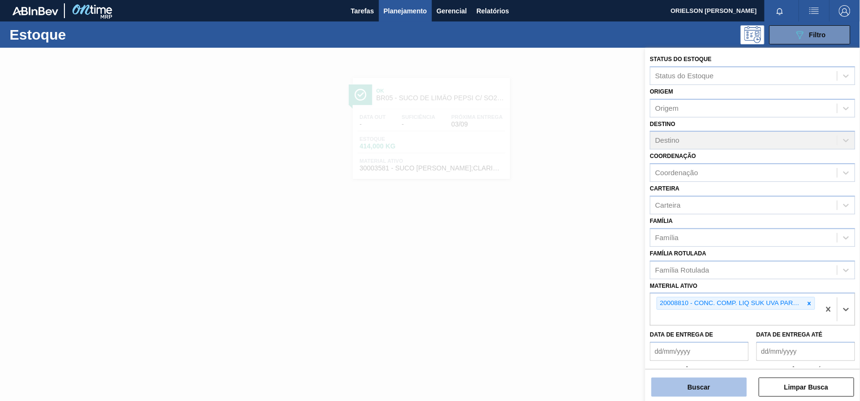
click at [732, 381] on button "Buscar" at bounding box center [698, 386] width 95 height 19
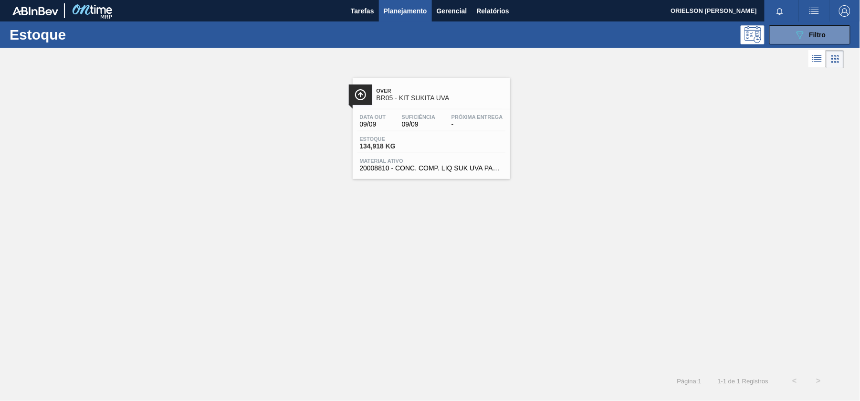
click at [418, 119] on span "Suficiência" at bounding box center [418, 117] width 33 height 6
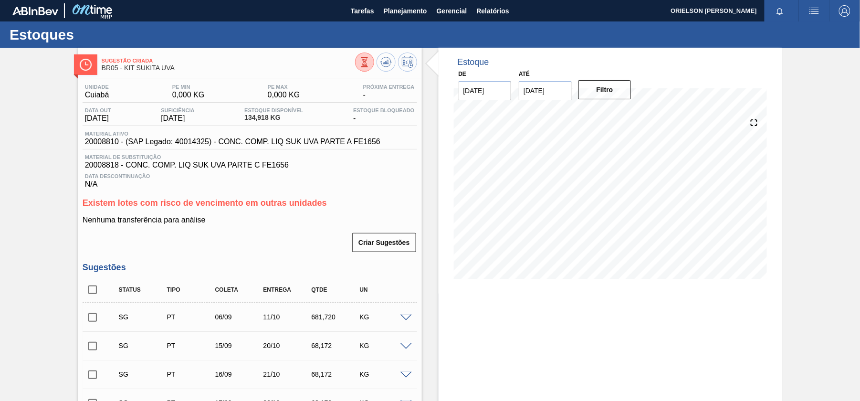
click at [182, 146] on span "20008810 - (SAP Legado: 40014325) - CONC. COMP. LIQ SUK UVA PARTE A FE1656" at bounding box center [232, 141] width 295 height 9
copy span "40014325"
click at [228, 317] on div "06/09" at bounding box center [239, 317] width 53 height 8
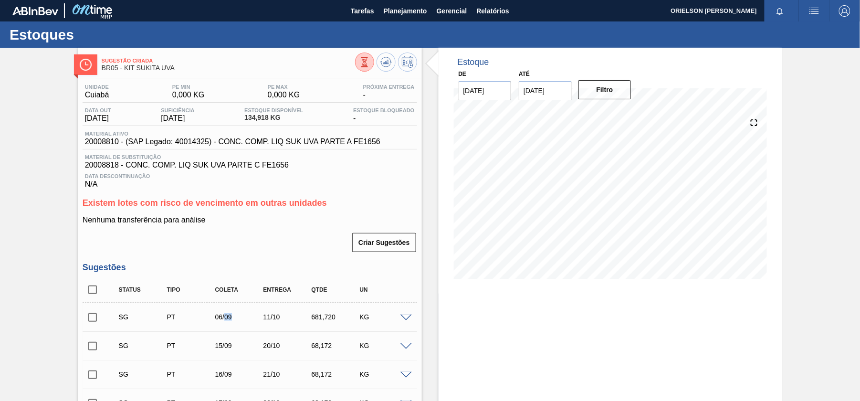
click at [228, 325] on div "SG PT 06/09 11/10 681,720 KG" at bounding box center [257, 316] width 289 height 19
click at [219, 315] on div "06/09" at bounding box center [239, 317] width 53 height 8
copy div "06"
drag, startPoint x: 231, startPoint y: 315, endPoint x: 217, endPoint y: 314, distance: 14.8
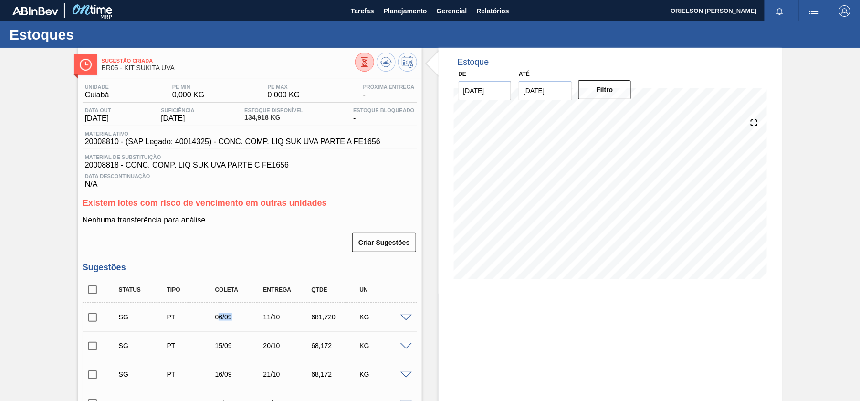
click at [217, 314] on div "06/09" at bounding box center [239, 317] width 53 height 8
copy div "6/09"
click at [212, 323] on div "SG PT 06/09 11/10 681,720 KG" at bounding box center [257, 316] width 289 height 19
drag, startPoint x: 214, startPoint y: 323, endPoint x: 233, endPoint y: 323, distance: 19.1
click at [233, 323] on div "SG PT 06/09 11/10 681,720 KG" at bounding box center [257, 316] width 289 height 19
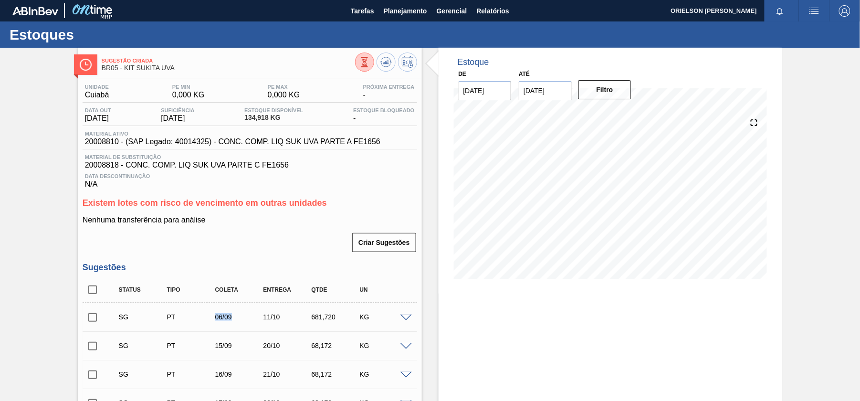
copy div "06/09"
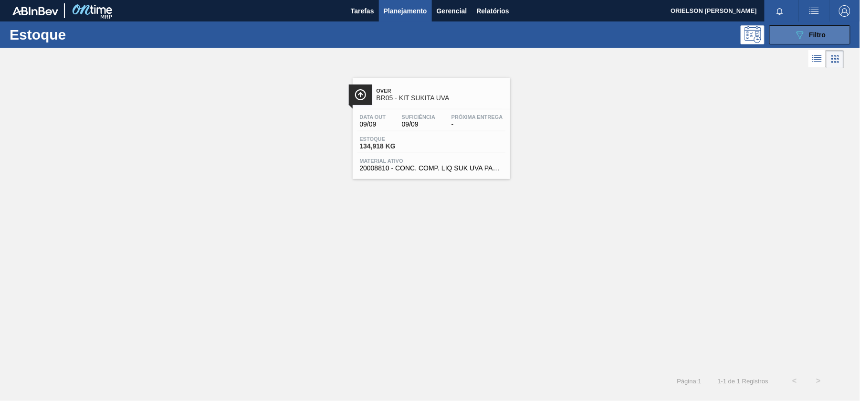
click at [788, 36] on button "089F7B8B-B2A5-4AFE-B5C0-19BA573D28AC Filtro" at bounding box center [809, 34] width 81 height 19
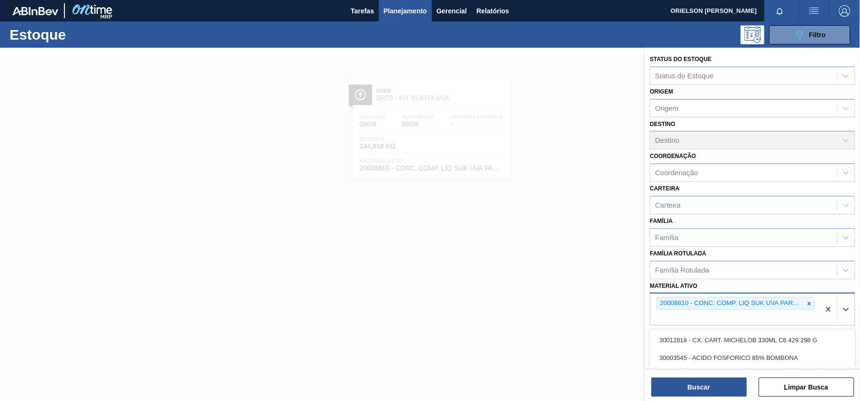
click at [801, 299] on div "20008810 - CONC. COMP. LIQ SUK UVA PARTE A FE1656" at bounding box center [730, 303] width 147 height 12
click at [806, 302] on icon at bounding box center [809, 303] width 7 height 7
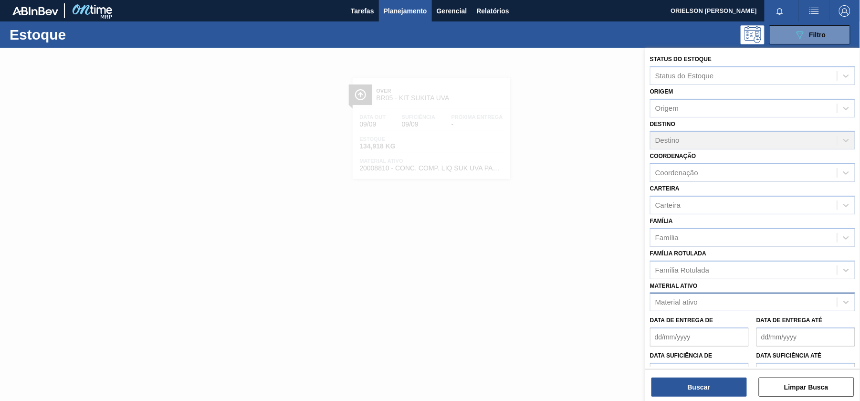
click at [798, 311] on div "Data de Entrega de Data de Entrega até" at bounding box center [752, 328] width 213 height 35
click at [791, 304] on div "Material ativo" at bounding box center [743, 302] width 187 height 14
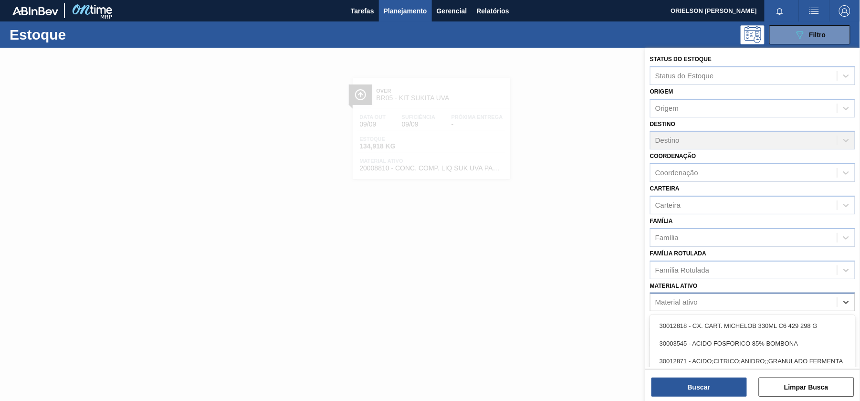
paste ativo "20008818"
type ativo "20008818"
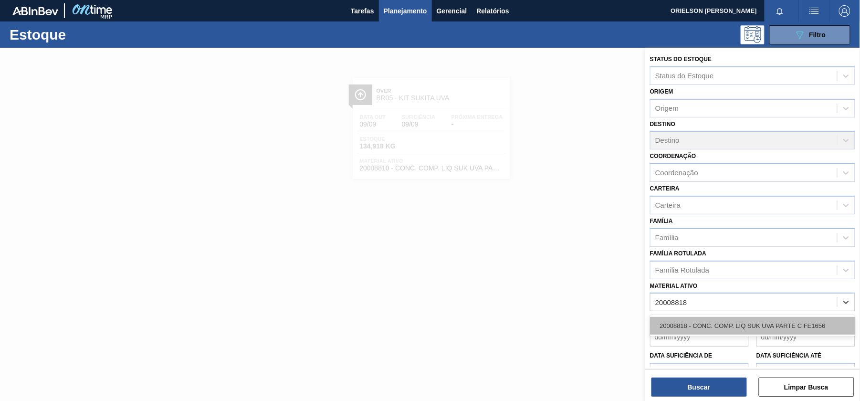
click at [750, 327] on div "20008818 - CONC. COMP. LIQ SUK UVA PARTE C FE1656" at bounding box center [752, 326] width 205 height 18
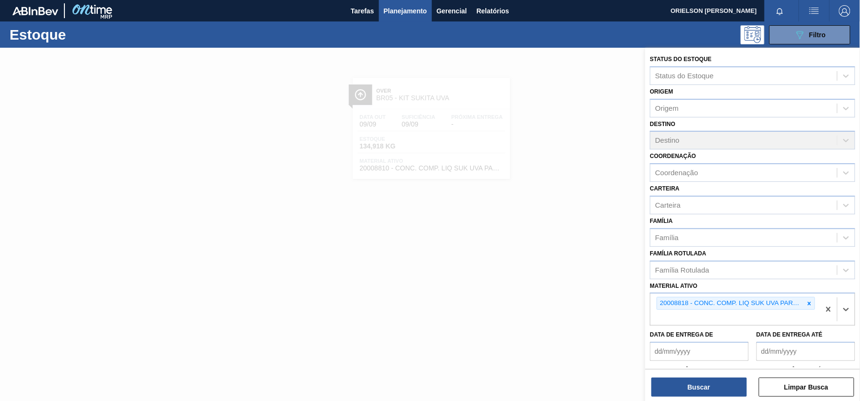
click at [729, 375] on div "Buscar Limpar Busca" at bounding box center [752, 382] width 215 height 27
click at [722, 386] on button "Buscar" at bounding box center [698, 386] width 95 height 19
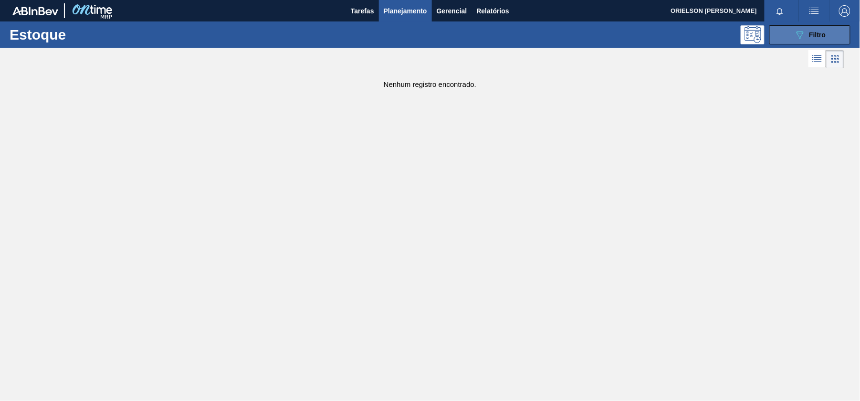
click at [812, 35] on span "Filtro" at bounding box center [817, 35] width 17 height 8
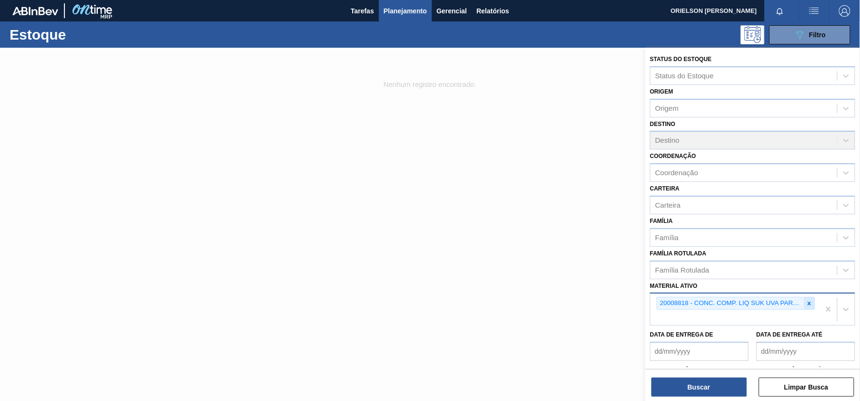
click at [810, 301] on icon at bounding box center [809, 303] width 7 height 7
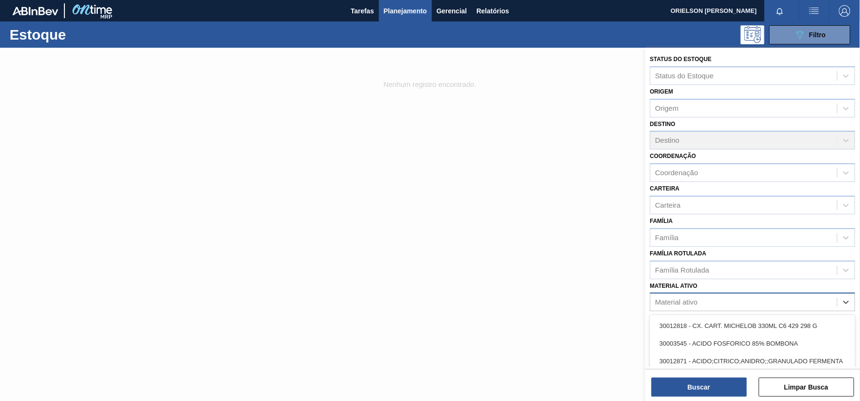
click at [804, 301] on div "Material ativo" at bounding box center [743, 302] width 187 height 14
paste ativo "20008816"
type ativo "20008816"
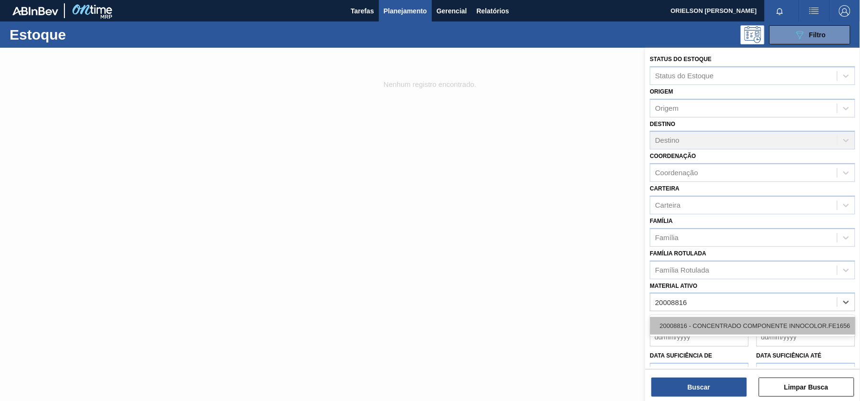
click at [785, 323] on div "20008816 - CONCENTRADO COMPONENTE INNOCOLOR.FE1656" at bounding box center [752, 326] width 205 height 18
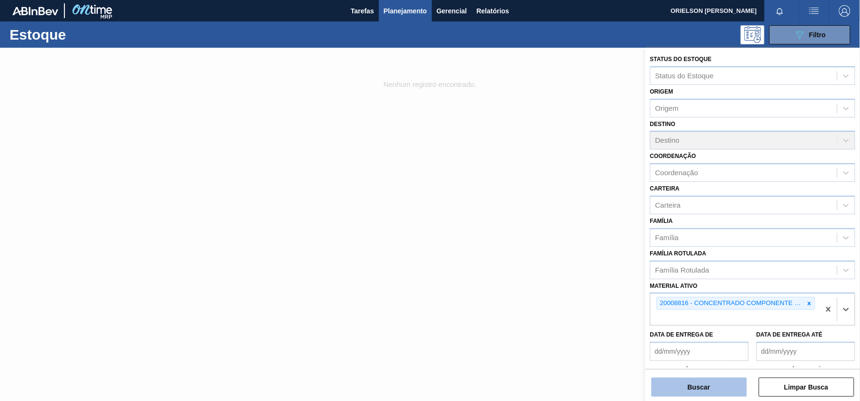
click at [721, 390] on button "Buscar" at bounding box center [698, 386] width 95 height 19
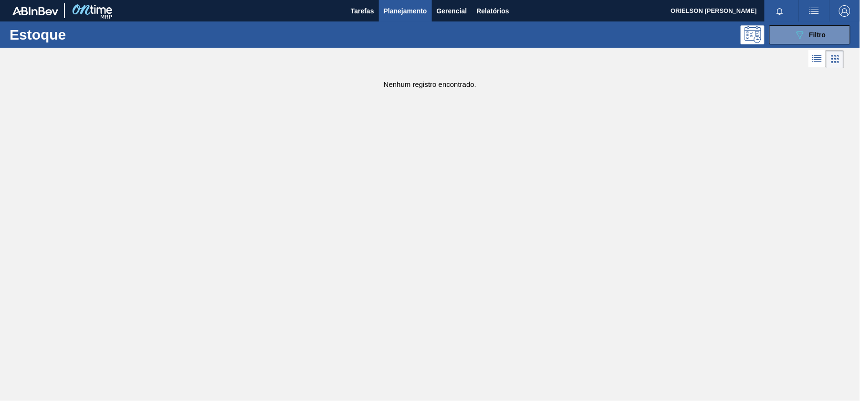
click at [400, 19] on button "Planejamento" at bounding box center [405, 10] width 53 height 21
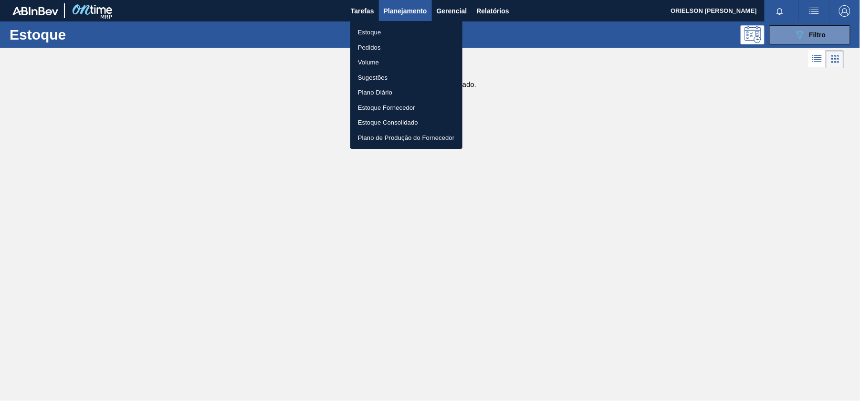
click at [383, 31] on li "Estoque" at bounding box center [406, 32] width 112 height 15
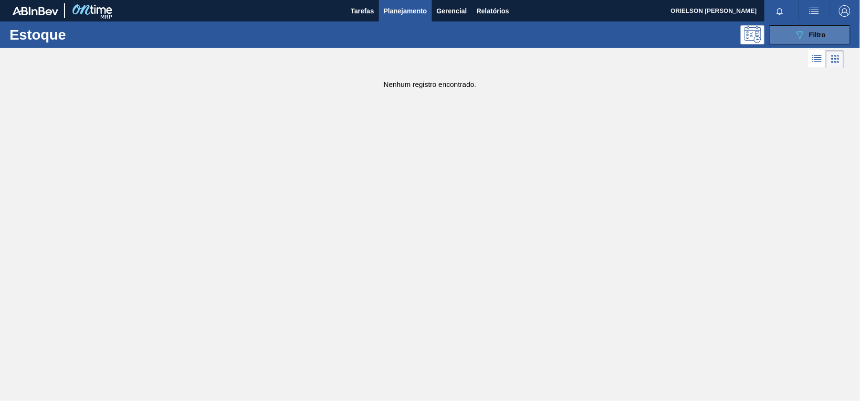
click at [796, 37] on icon "089F7B8B-B2A5-4AFE-B5C0-19BA573D28AC" at bounding box center [799, 34] width 11 height 11
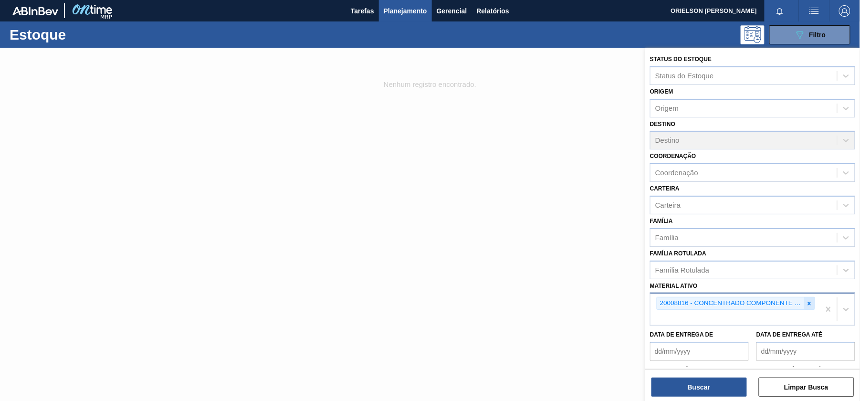
click at [806, 302] on icon at bounding box center [809, 303] width 7 height 7
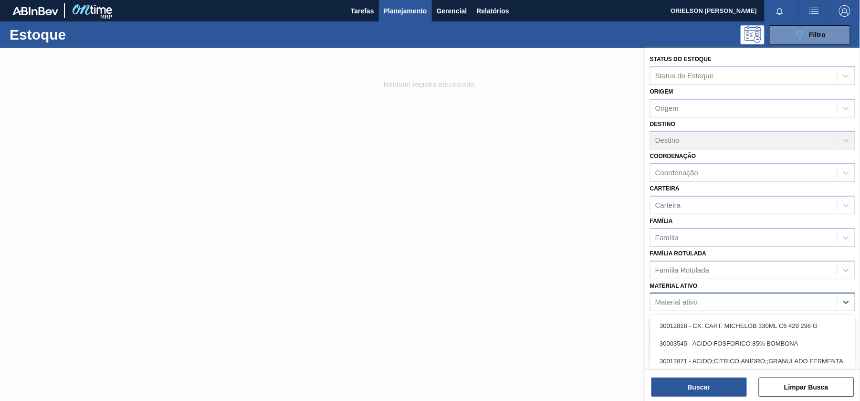
click at [801, 306] on div "Material ativo" at bounding box center [743, 302] width 187 height 14
paste ativo "30002598"
type ativo "30002598"
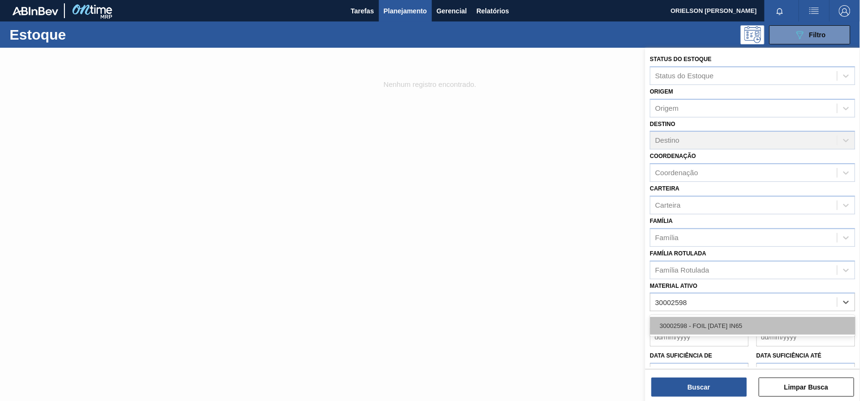
click at [735, 327] on div "30002598 - FOIL [DATE] IN65" at bounding box center [752, 326] width 205 height 18
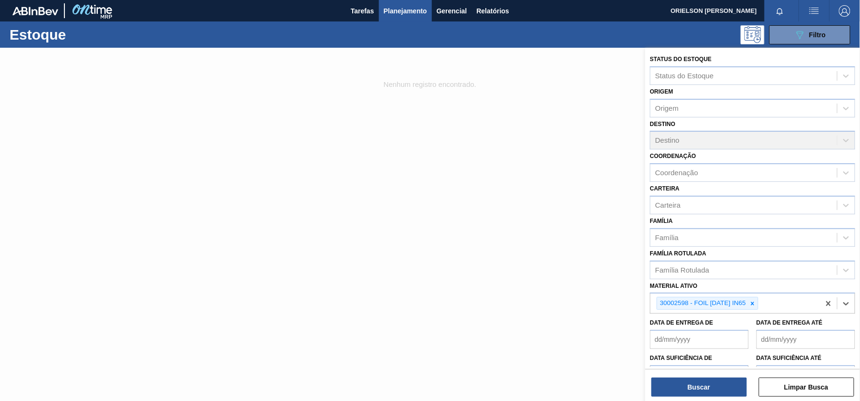
click at [713, 400] on div "Status do Estoque Status do Estoque Origem Origem Destino Destino Coordenação C…" at bounding box center [752, 225] width 215 height 355
click at [709, 388] on button "Buscar" at bounding box center [698, 386] width 95 height 19
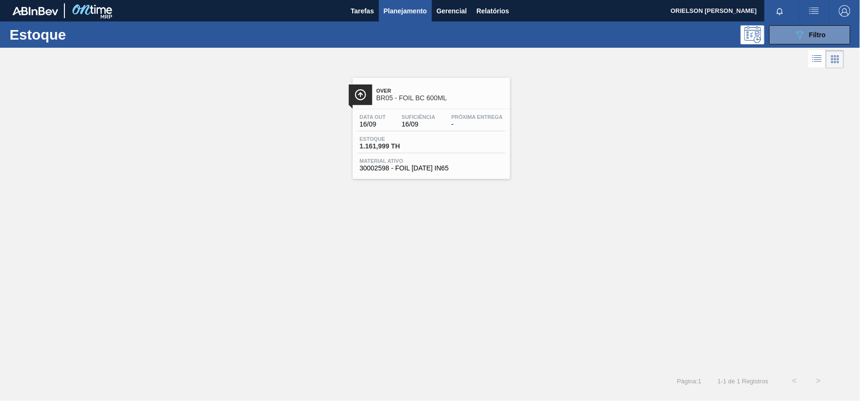
click at [390, 143] on span "1.161,999 TH" at bounding box center [393, 146] width 67 height 7
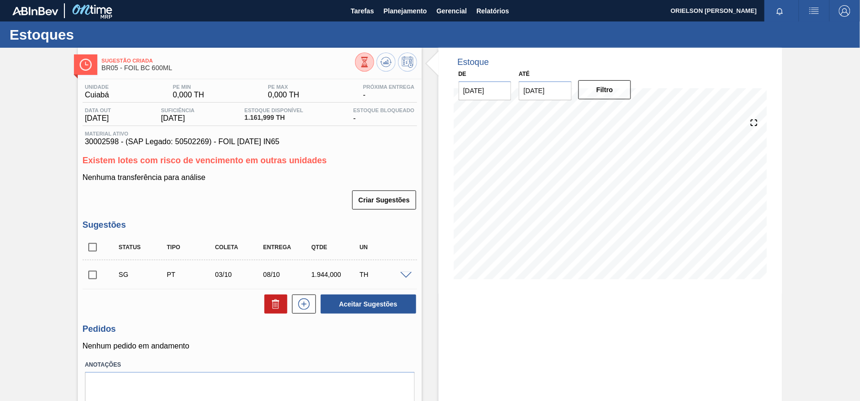
click at [589, 366] on div "Estoque De 03/09/2025 Até 17/09/2025 Filtro 03/09 Projeção de Estoque 990.495 N…" at bounding box center [610, 242] width 344 height 388
click at [409, 13] on span "Planejamento" at bounding box center [405, 10] width 43 height 11
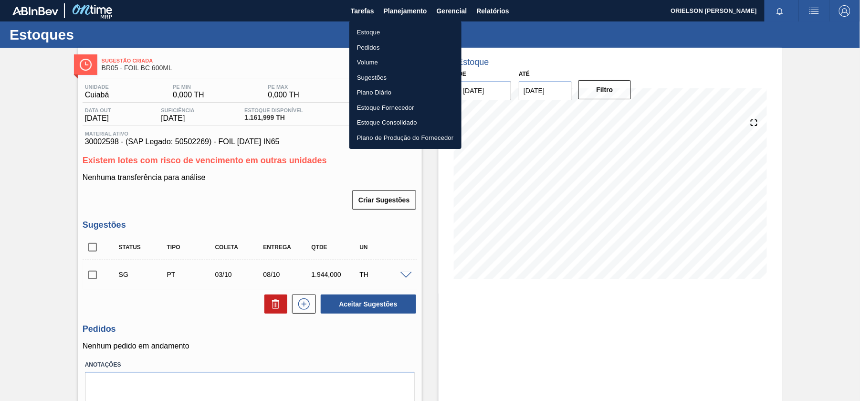
click at [411, 27] on li "Estoque" at bounding box center [405, 32] width 112 height 15
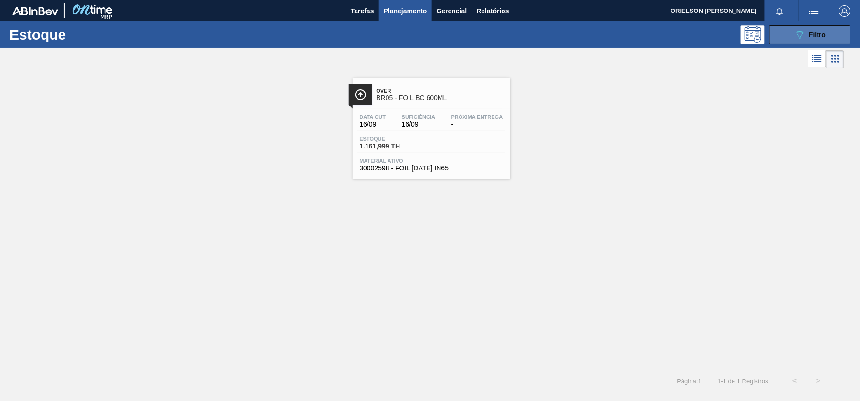
click at [817, 35] on span "Filtro" at bounding box center [817, 35] width 17 height 8
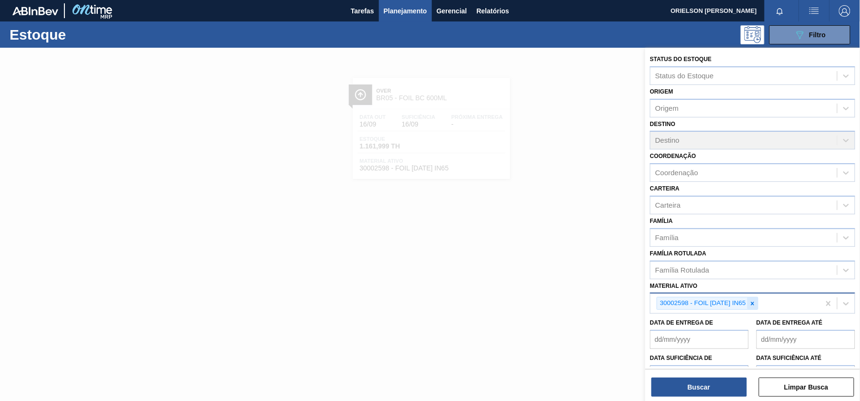
click at [754, 301] on icon at bounding box center [752, 303] width 7 height 7
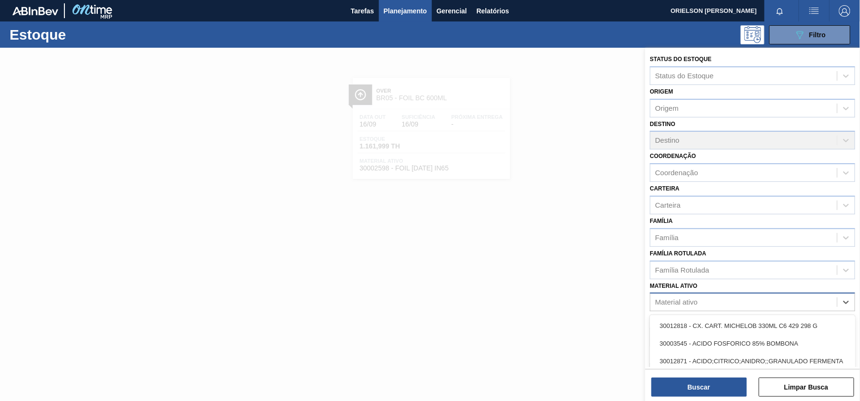
click at [753, 302] on div "Material ativo" at bounding box center [743, 302] width 187 height 14
paste ativo "20008817"
type ativo "20008817"
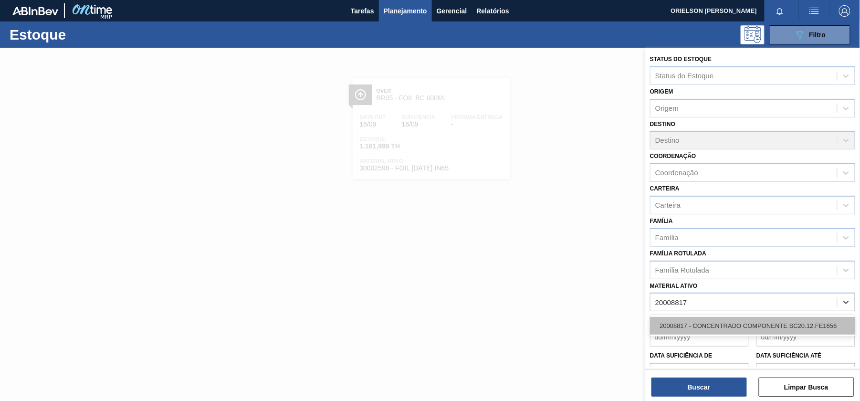
click at [748, 323] on div "20008817 - CONCENTRADO COMPONENTE SC20.12.FE1656" at bounding box center [752, 326] width 205 height 18
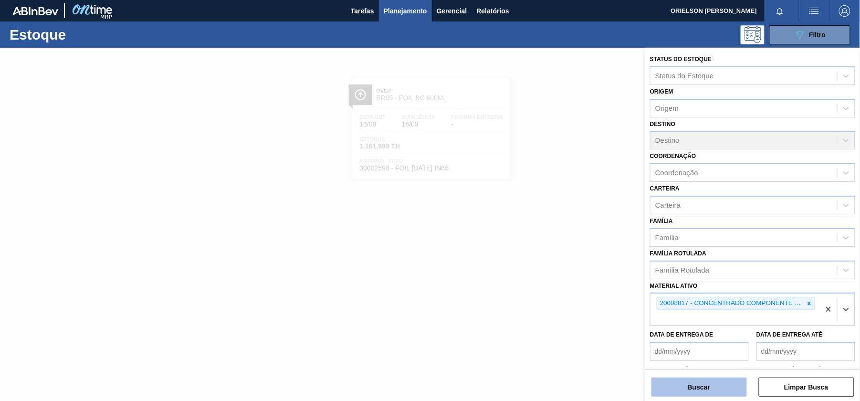
click at [725, 381] on button "Buscar" at bounding box center [698, 386] width 95 height 19
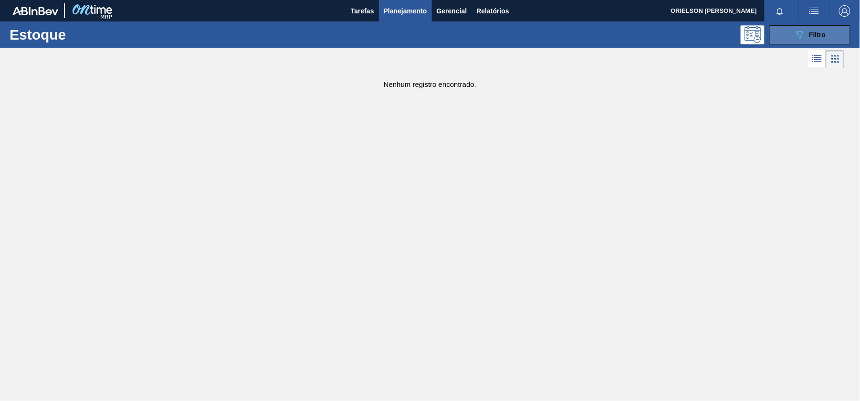
click at [800, 41] on button "089F7B8B-B2A5-4AFE-B5C0-19BA573D28AC Filtro" at bounding box center [809, 34] width 81 height 19
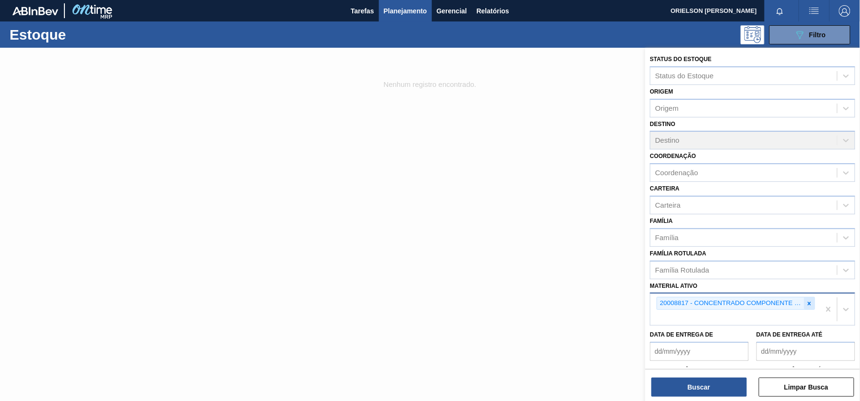
click at [808, 302] on icon at bounding box center [809, 303] width 3 height 3
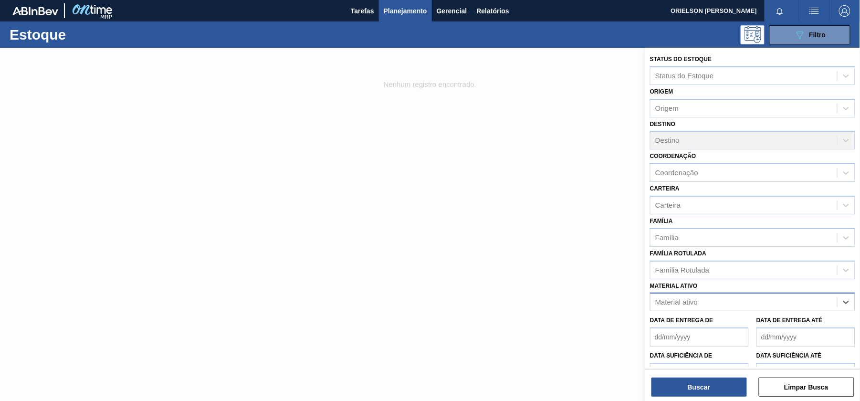
click at [808, 302] on div "Material ativo" at bounding box center [743, 302] width 187 height 14
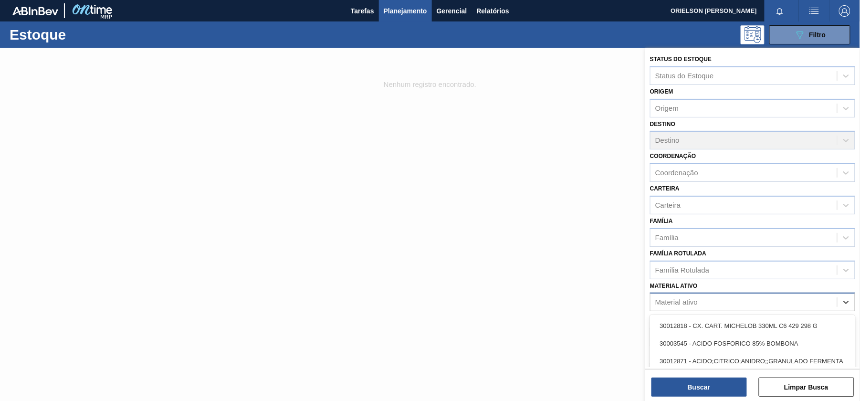
paste ativo "20008819"
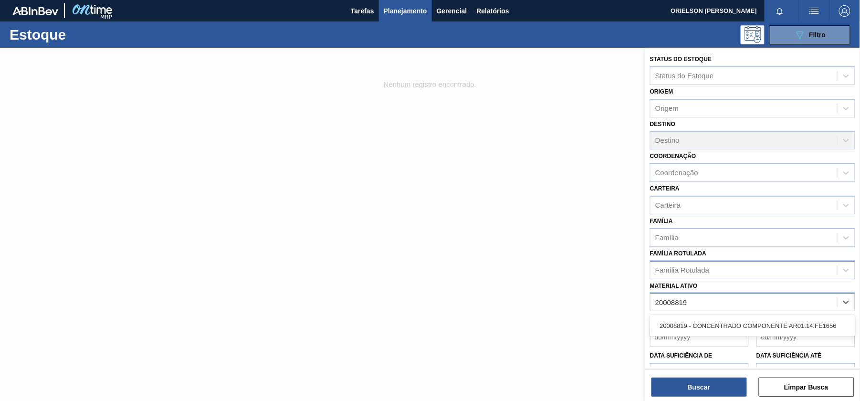
type ativo "20008819"
click at [701, 298] on div "Material ativo" at bounding box center [743, 302] width 187 height 14
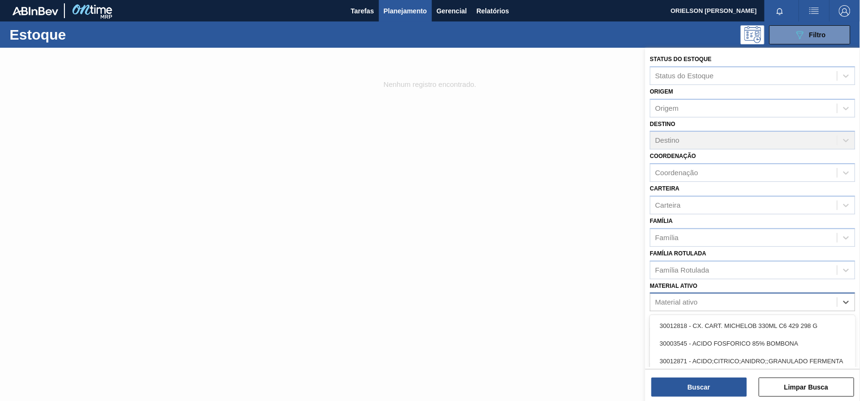
paste ativo "20008810 20008818 20008816 20008801 20008813 20008807 20008819 20008817"
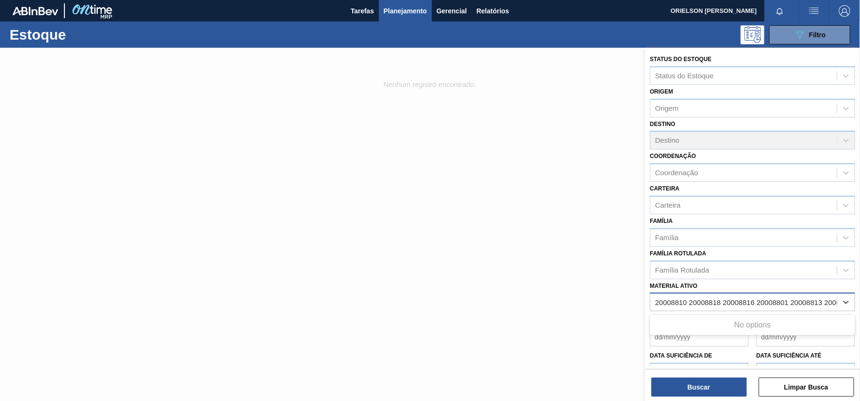
scroll to position [0, 89]
type ativo "20008810 20008818 20008816 20008801 20008813 20008807 20008819 20008817"
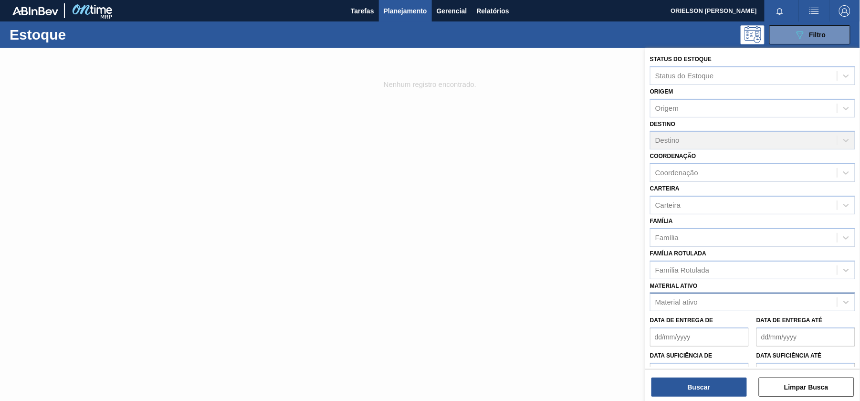
scroll to position [0, 0]
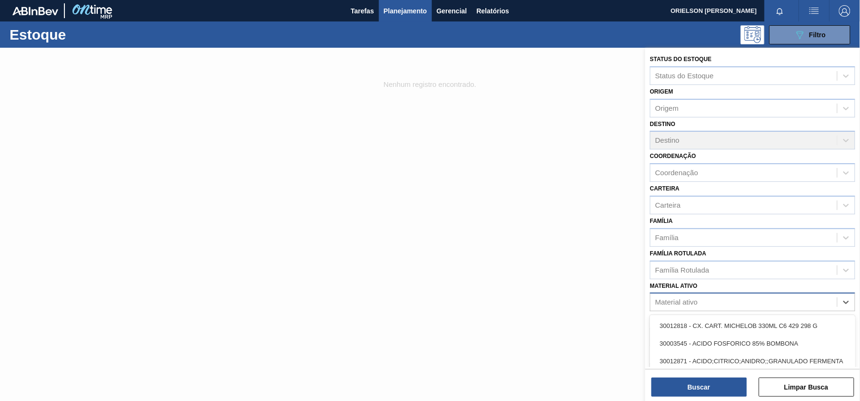
click at [717, 292] on div "Material ativo" at bounding box center [752, 301] width 205 height 19
paste ativo "20008810 20008818 20008816 20008801 20008813 20008807 20008819 20008817"
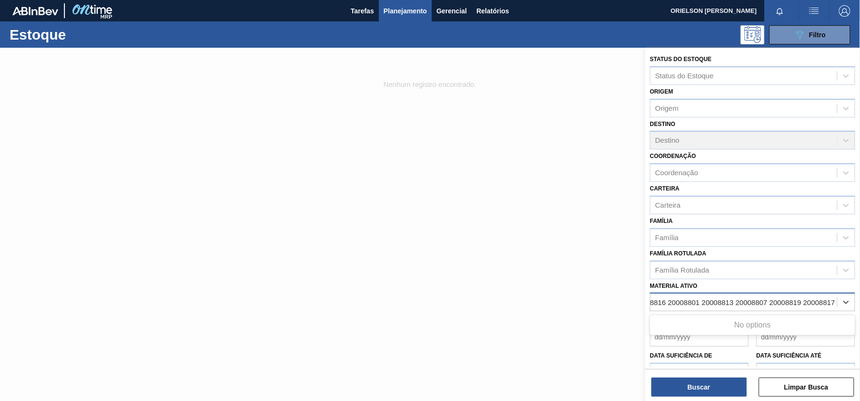
click at [804, 298] on ativo "20008810 20008818 20008816 20008801 20008813 20008807 20008819 20008817" at bounding box center [701, 302] width 270 height 8
type ativo "20008810 20008818 20008816 20008801 20008813 20008807 2000881920008817"
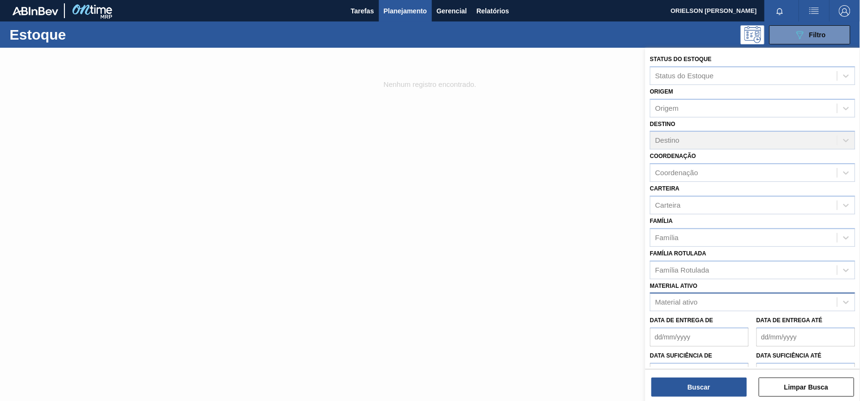
scroll to position [0, 0]
paste ativo "20008810"
type ativo "20008810"
click at [729, 321] on div "20008810 - CONC. COMP. LIQ SUK UVA PARTE A FE1656" at bounding box center [752, 326] width 205 height 18
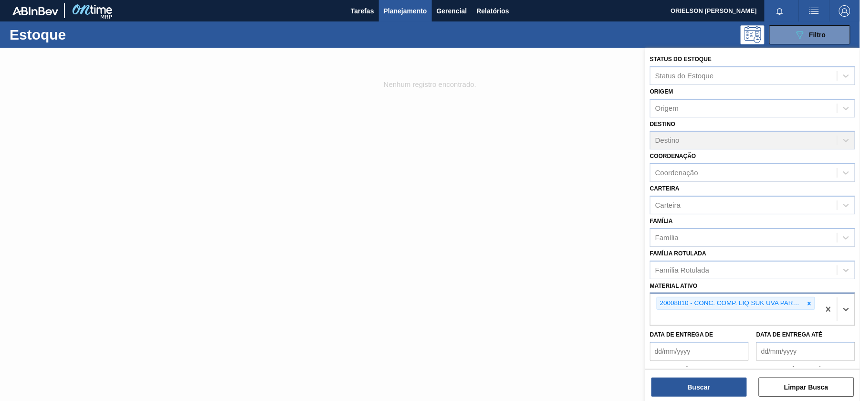
paste ativo "20008818"
type ativo "20008818"
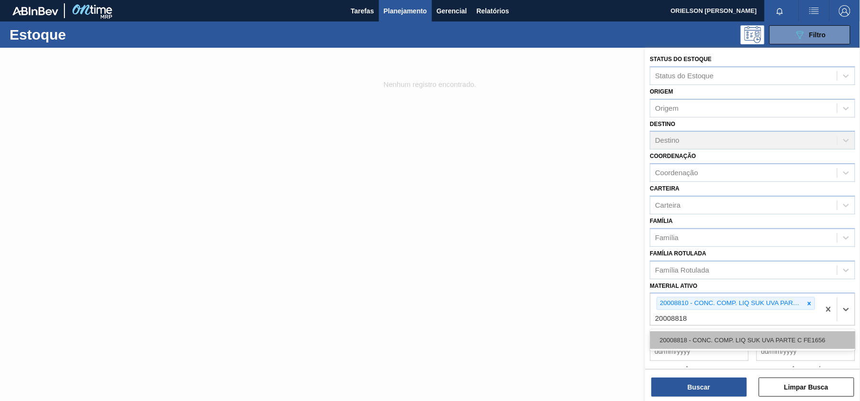
click at [695, 331] on div "20008818 - CONC. COMP. LIQ SUK UVA PARTE C FE1656" at bounding box center [752, 340] width 205 height 18
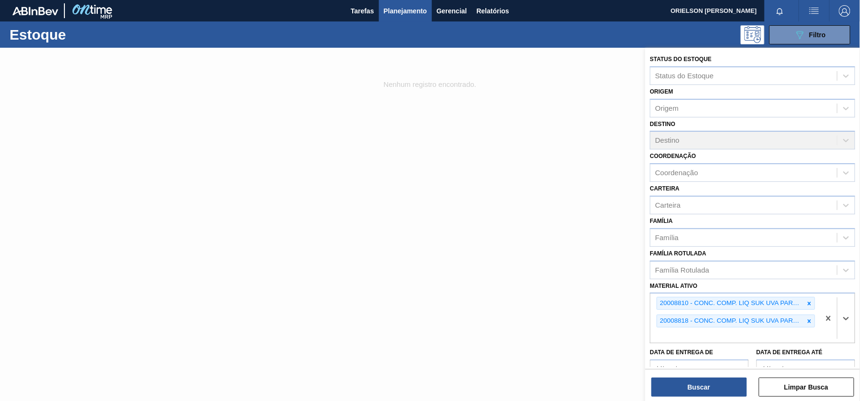
paste ativo "20008816"
type ativo "20008816"
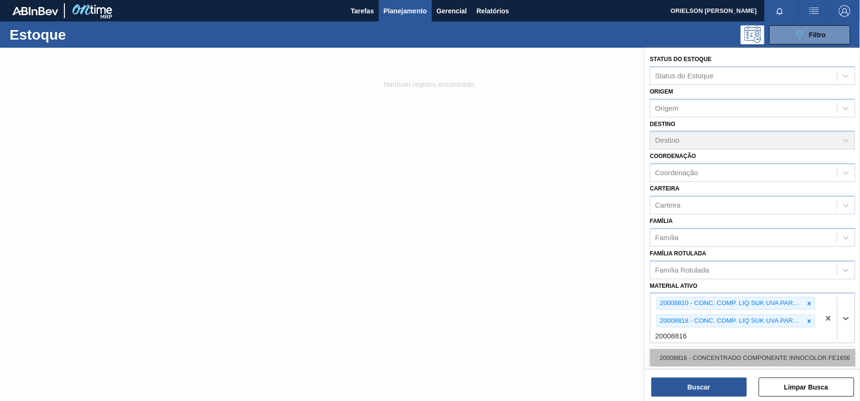
click at [711, 353] on div "20008816 - CONCENTRADO COMPONENTE INNOCOLOR.FE1656" at bounding box center [752, 358] width 205 height 18
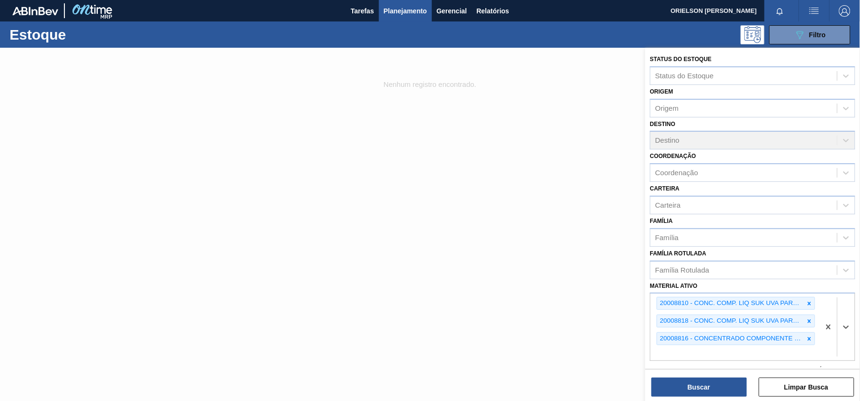
scroll to position [103, 0]
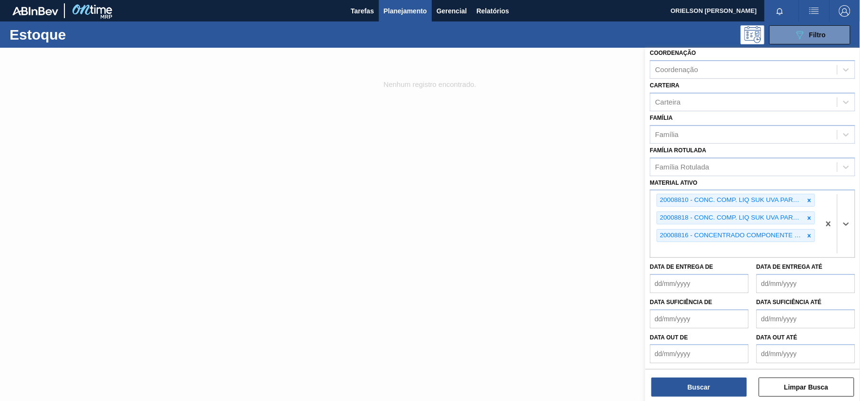
paste ativo "20008801"
type ativo "20008801"
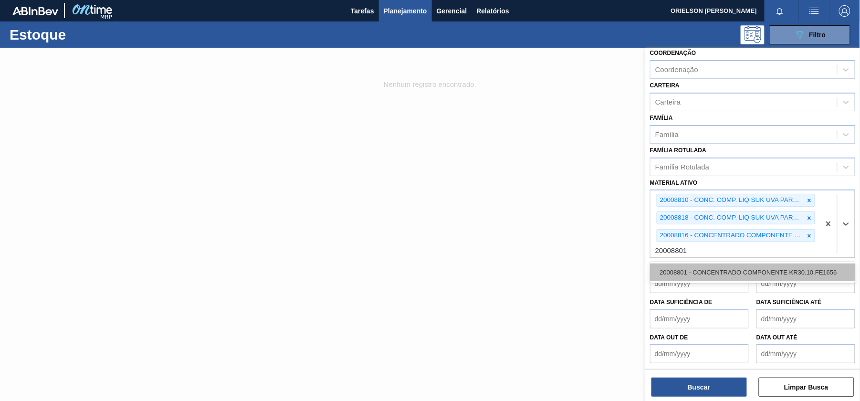
click at [696, 266] on div "20008801 - CONCENTRADO COMPONENTE KR30.10.FE1656" at bounding box center [752, 272] width 205 height 18
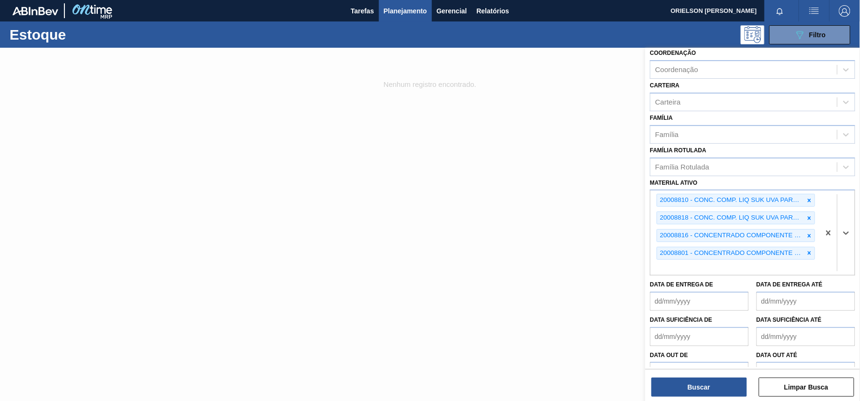
paste ativo "20008813"
type ativo "20008813"
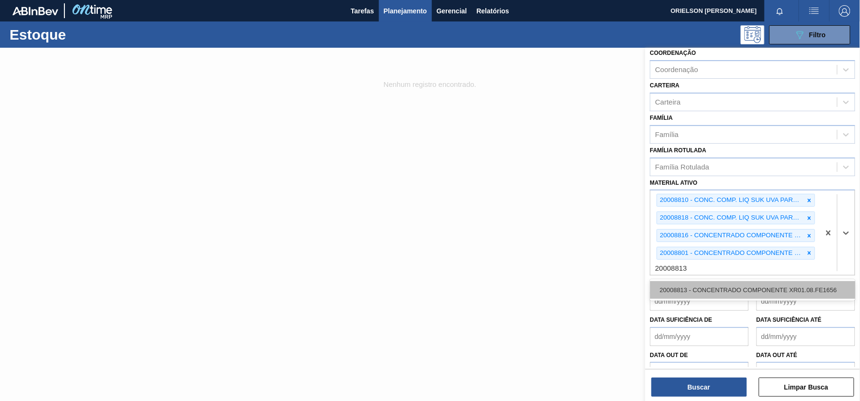
click at [691, 284] on div "20008813 - CONCENTRADO COMPONENTE XR01.08.FE1656" at bounding box center [752, 290] width 205 height 18
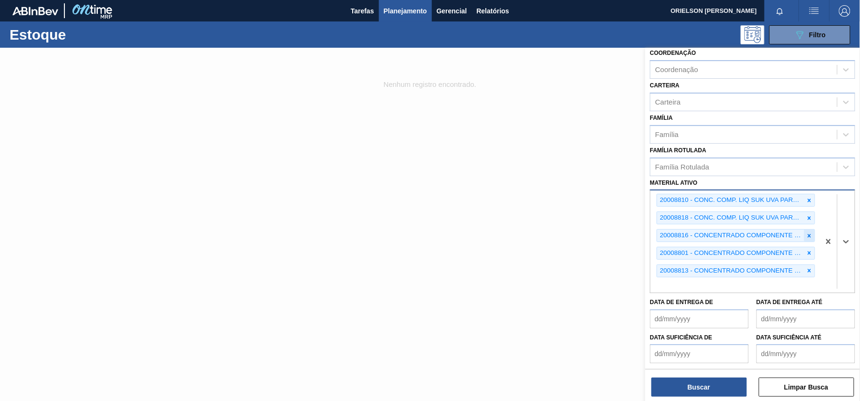
paste ativo "20008807"
type ativo "20008807"
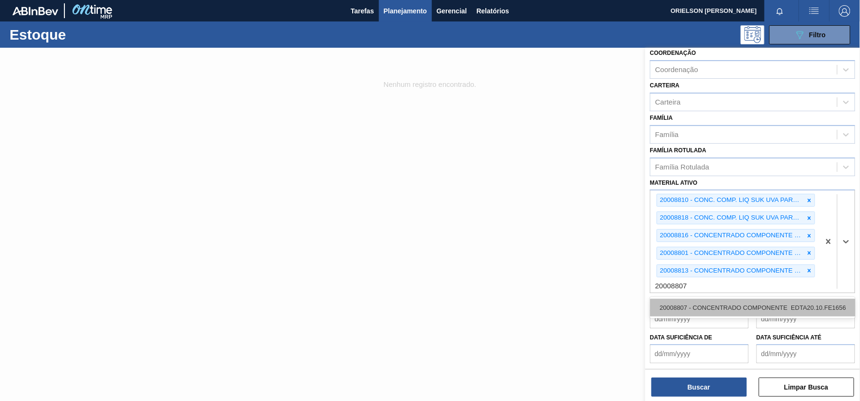
click at [698, 300] on div "20008807 - CONCENTRADO COMPONENTE EDTA20.10.FE1656" at bounding box center [752, 308] width 205 height 18
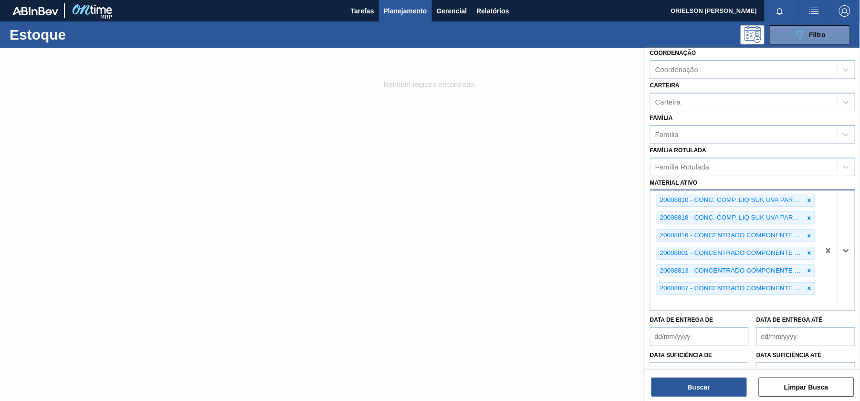
paste ativo "20008819"
type ativo "20008819"
click at [689, 314] on div "20008819 - CONCENTRADO COMPONENTE AR01.14.FE1656" at bounding box center [752, 324] width 205 height 21
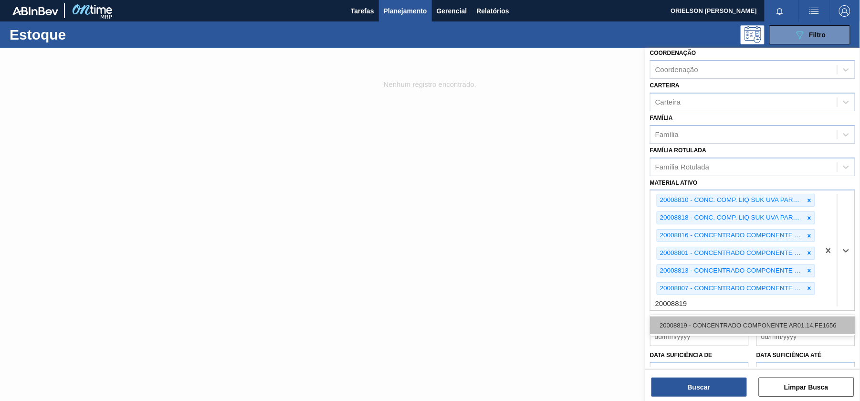
click at [694, 325] on div "20008819 - CONCENTRADO COMPONENTE AR01.14.FE1656" at bounding box center [752, 325] width 205 height 18
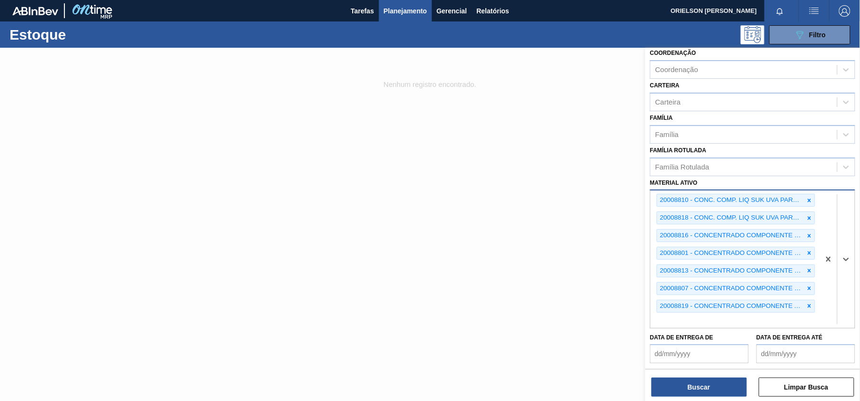
paste ativo "20008817"
type ativo "20008817"
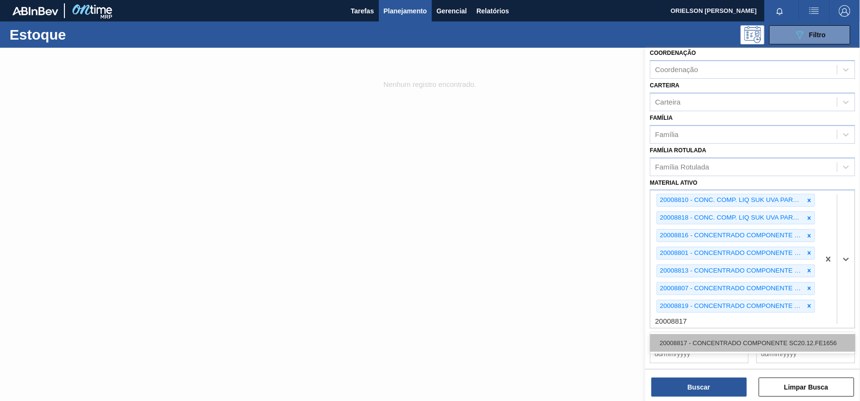
click at [713, 336] on div "20008817 - CONCENTRADO COMPONENTE SC20.12.FE1656" at bounding box center [752, 343] width 205 height 18
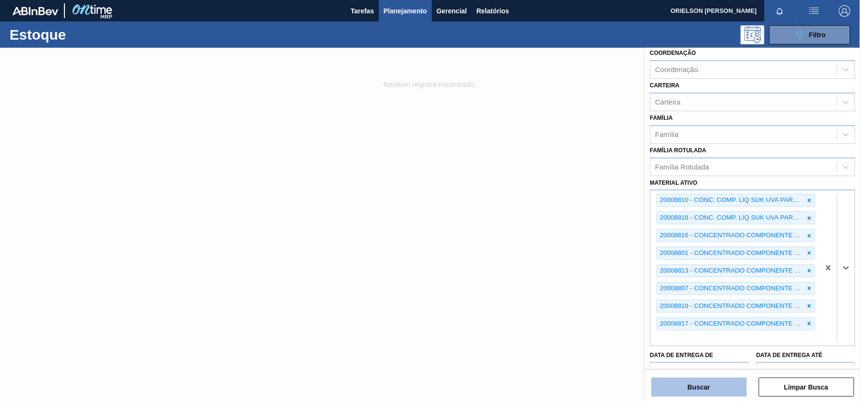
click at [725, 385] on button "Buscar" at bounding box center [698, 386] width 95 height 19
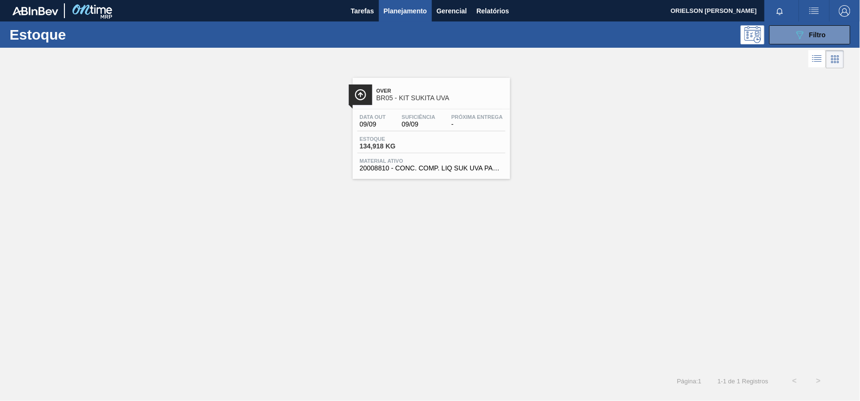
click at [408, 149] on span "134,918 KG" at bounding box center [393, 146] width 67 height 7
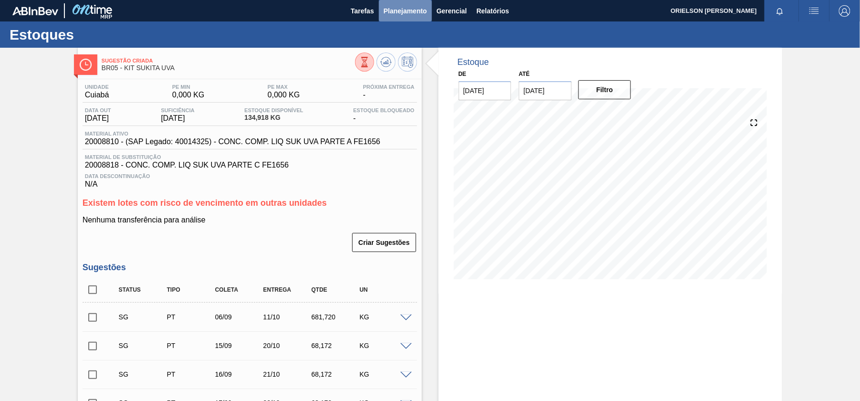
click at [409, 5] on span "Planejamento" at bounding box center [405, 10] width 43 height 11
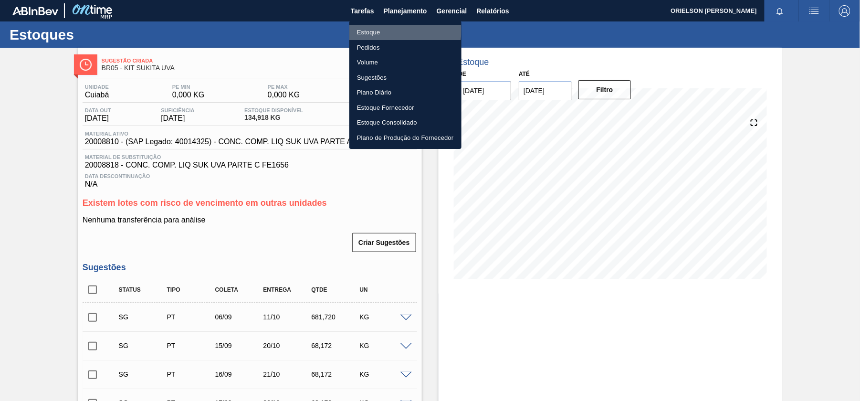
click at [369, 29] on li "Estoque" at bounding box center [405, 32] width 112 height 15
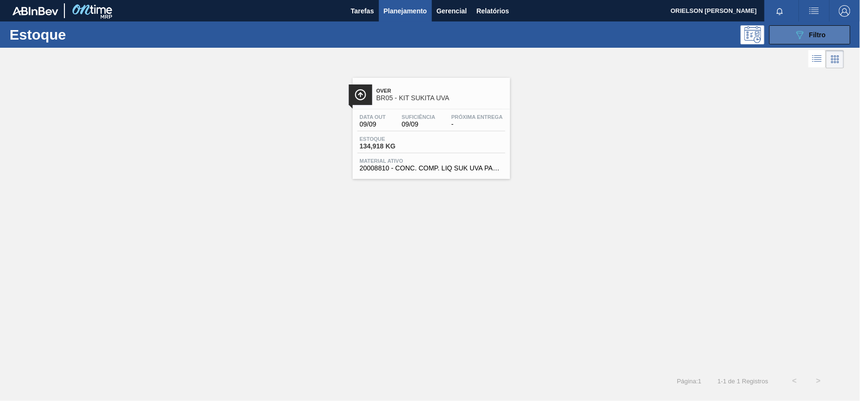
click at [786, 27] on button "089F7B8B-B2A5-4AFE-B5C0-19BA573D28AC Filtro" at bounding box center [809, 34] width 81 height 19
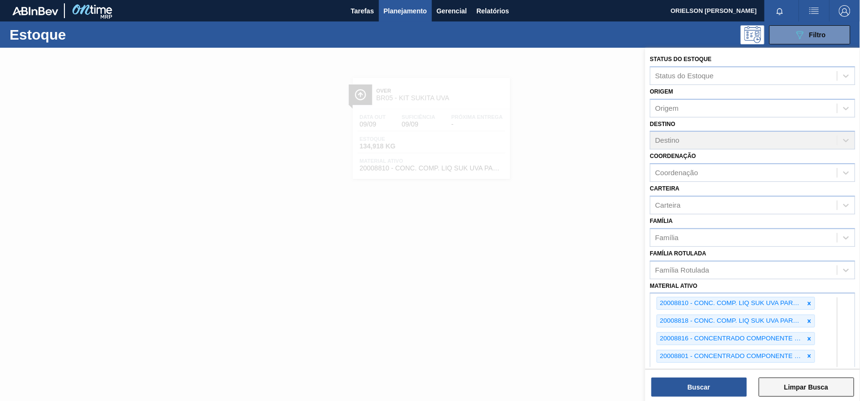
click at [785, 386] on button "Limpar Busca" at bounding box center [806, 386] width 95 height 19
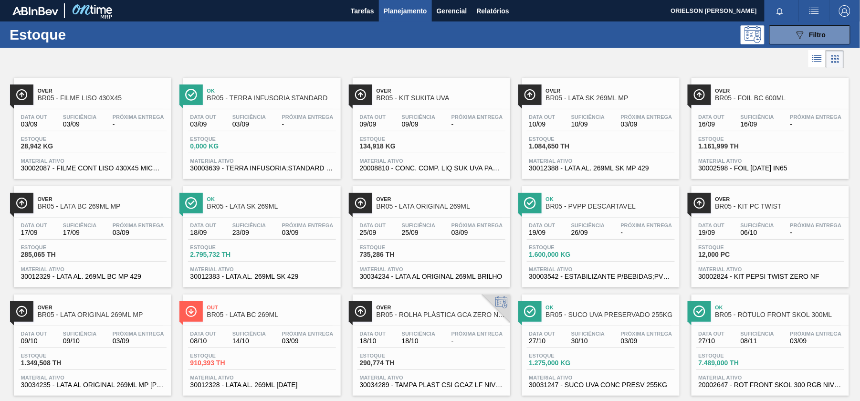
click at [791, 20] on div at bounding box center [781, 10] width 34 height 21
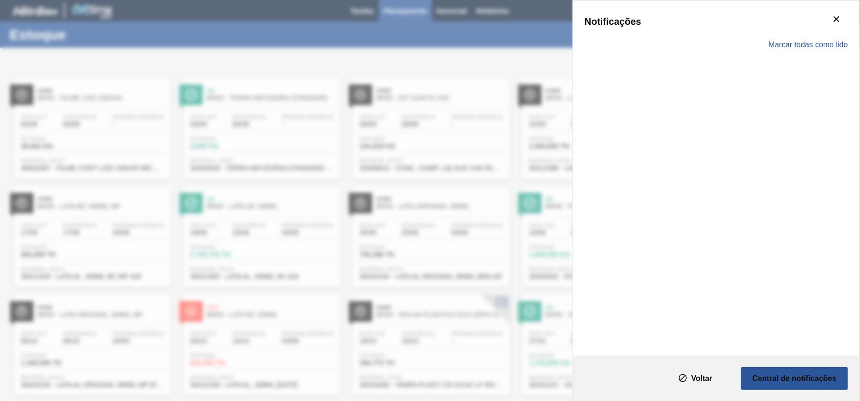
click at [792, 31] on div "Notificações" at bounding box center [715, 21] width 263 height 19
click at [0, 0] on slot "Voltar" at bounding box center [0, 0] width 0 height 0
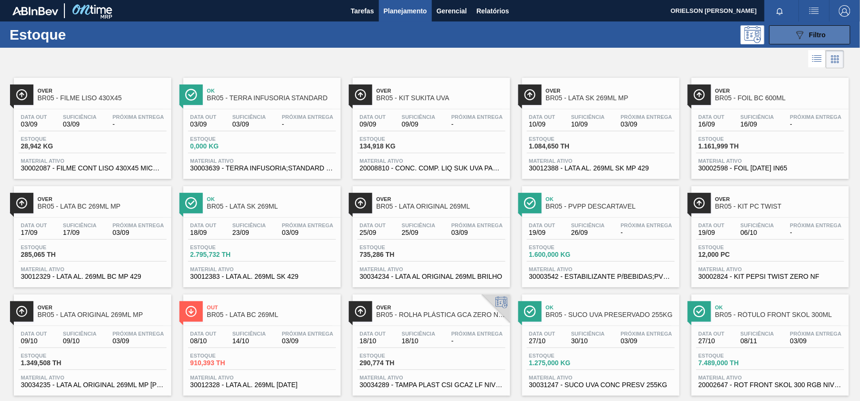
click at [800, 35] on icon at bounding box center [799, 35] width 7 height 8
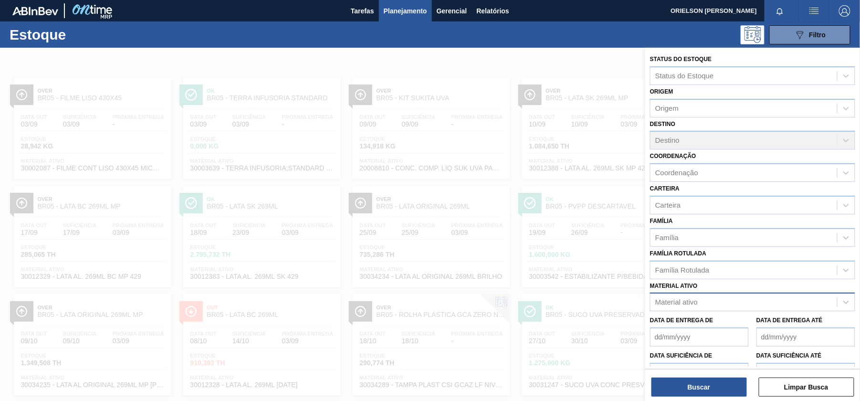
click at [680, 296] on div "Material ativo" at bounding box center [743, 302] width 187 height 14
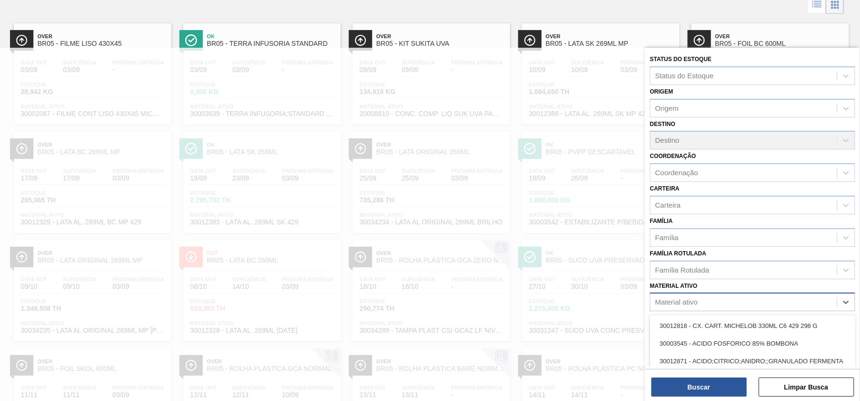
paste ativo "30018482"
type ativo "30018482"
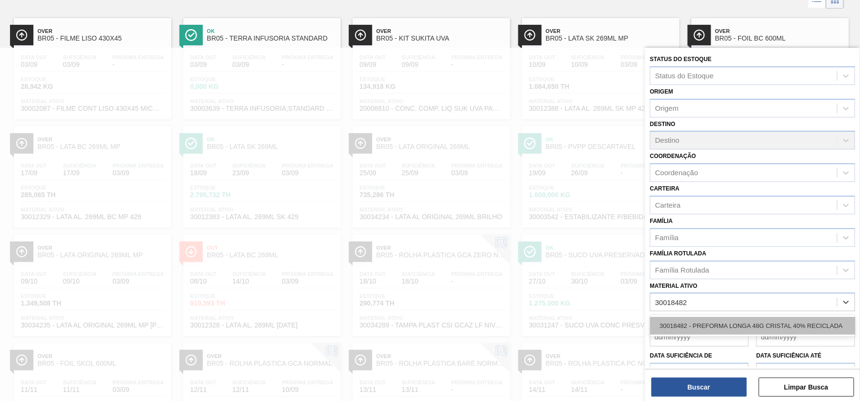
click at [697, 322] on div "30018482 - PREFORMA LONGA 48G CRISTAL 40% RECICLADA" at bounding box center [752, 326] width 205 height 18
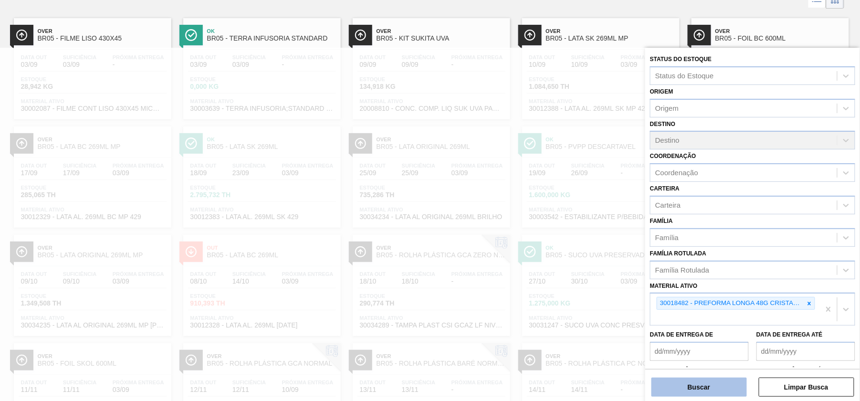
click at [736, 389] on button "Buscar" at bounding box center [698, 386] width 95 height 19
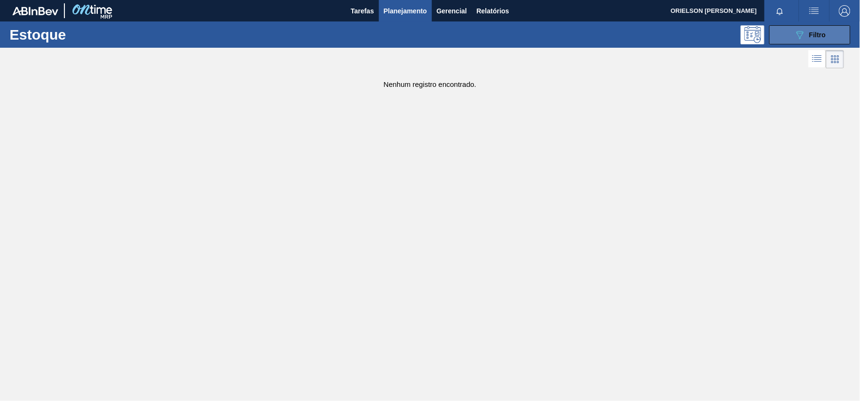
click at [824, 33] on span "Filtro" at bounding box center [817, 35] width 17 height 8
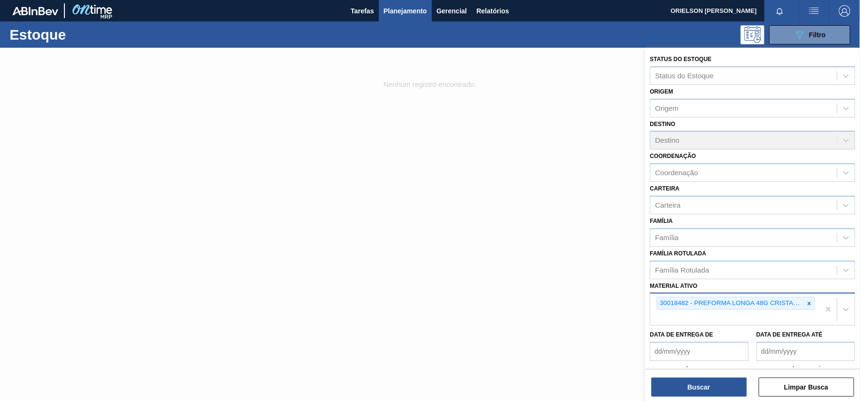
click at [808, 300] on icon at bounding box center [809, 303] width 7 height 7
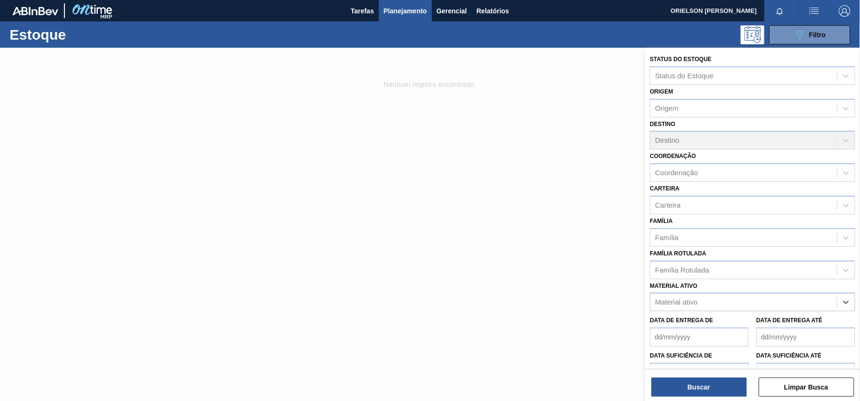
click at [186, 197] on div at bounding box center [430, 248] width 860 height 401
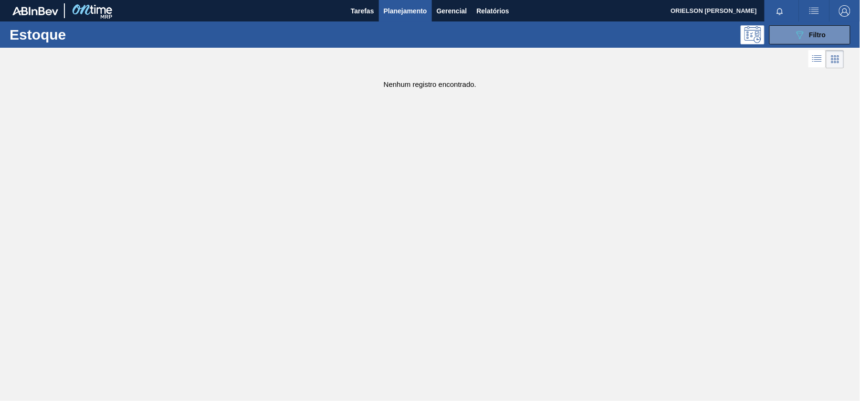
click at [83, 10] on img at bounding box center [92, 10] width 46 height 21
